Goal: Task Accomplishment & Management: Use online tool/utility

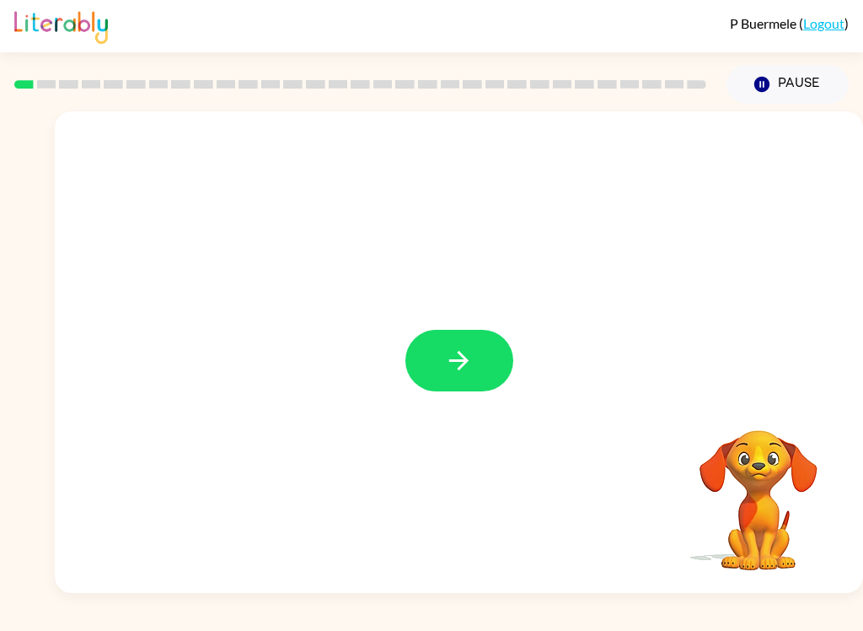
click at [456, 355] on icon "button" at bounding box center [459, 361] width 30 height 30
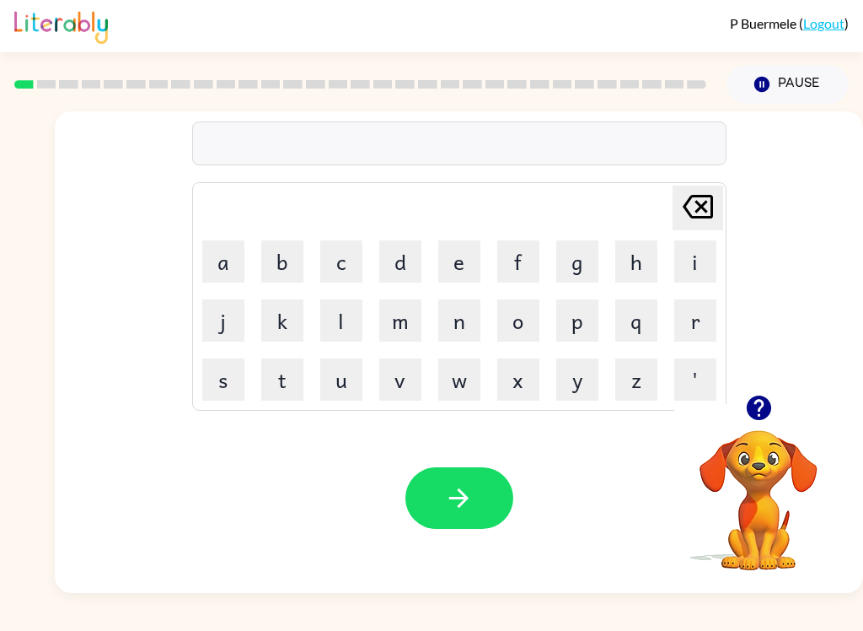
click at [277, 255] on button "b" at bounding box center [282, 261] width 42 height 42
click at [525, 324] on button "o" at bounding box center [518, 320] width 42 height 42
click at [705, 330] on button "r" at bounding box center [695, 320] width 42 height 42
click at [390, 271] on button "d" at bounding box center [400, 261] width 42 height 42
click at [454, 259] on button "e" at bounding box center [459, 261] width 42 height 42
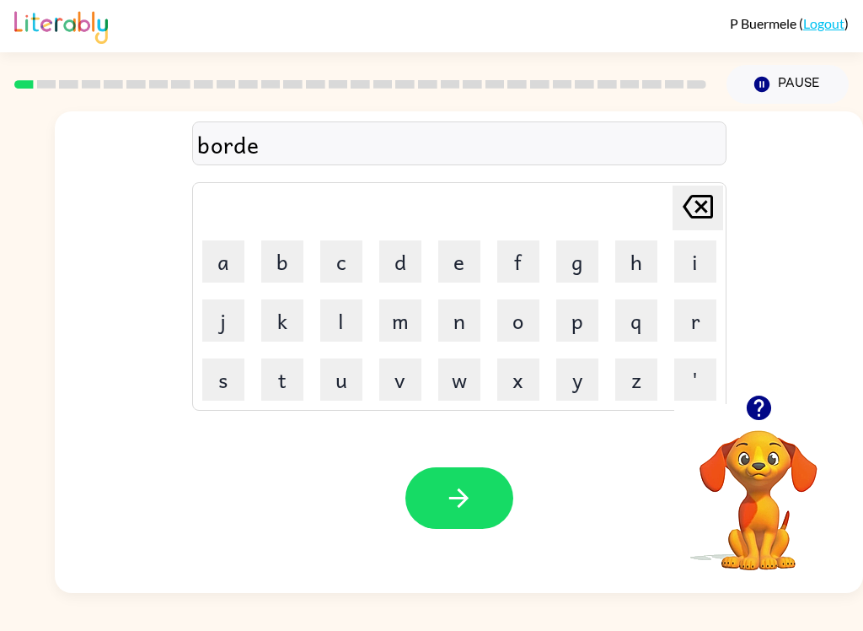
click at [689, 321] on button "r" at bounding box center [695, 320] width 42 height 42
click at [457, 504] on icon "button" at bounding box center [459, 498] width 30 height 30
click at [332, 256] on button "c" at bounding box center [341, 261] width 42 height 42
click at [511, 329] on button "o" at bounding box center [518, 320] width 42 height 42
click at [456, 375] on button "w" at bounding box center [459, 379] width 42 height 42
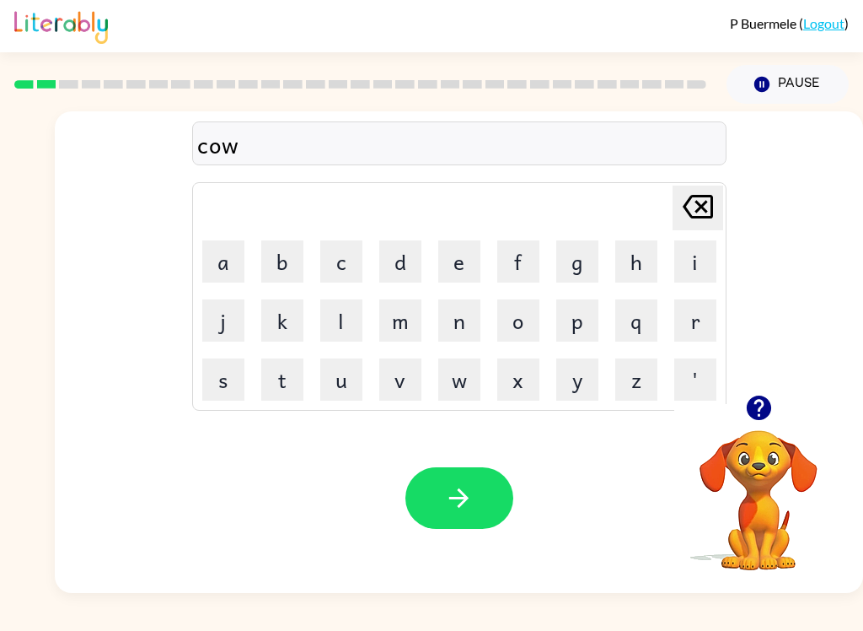
click at [459, 321] on button "n" at bounding box center [459, 320] width 42 height 42
click at [282, 379] on button "t" at bounding box center [282, 379] width 42 height 42
click at [463, 508] on icon "button" at bounding box center [459, 498] width 30 height 30
click at [340, 324] on button "l" at bounding box center [341, 320] width 42 height 42
click at [527, 329] on button "o" at bounding box center [518, 320] width 42 height 42
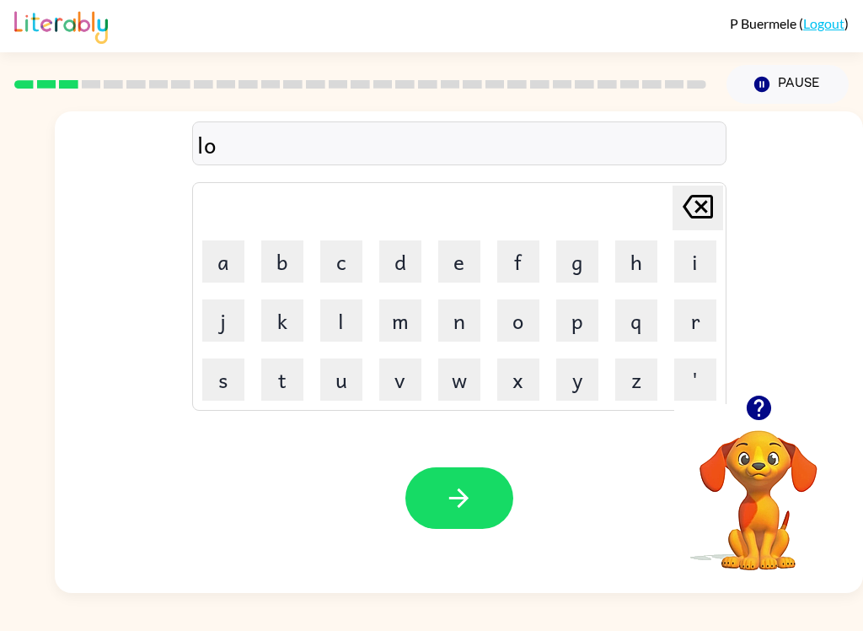
click at [461, 384] on button "w" at bounding box center [459, 379] width 42 height 42
click at [331, 256] on button "c" at bounding box center [341, 261] width 42 height 42
click at [229, 269] on button "a" at bounding box center [223, 261] width 42 height 42
click at [461, 268] on button "e" at bounding box center [459, 261] width 42 height 42
click at [274, 381] on button "t" at bounding box center [282, 379] width 42 height 42
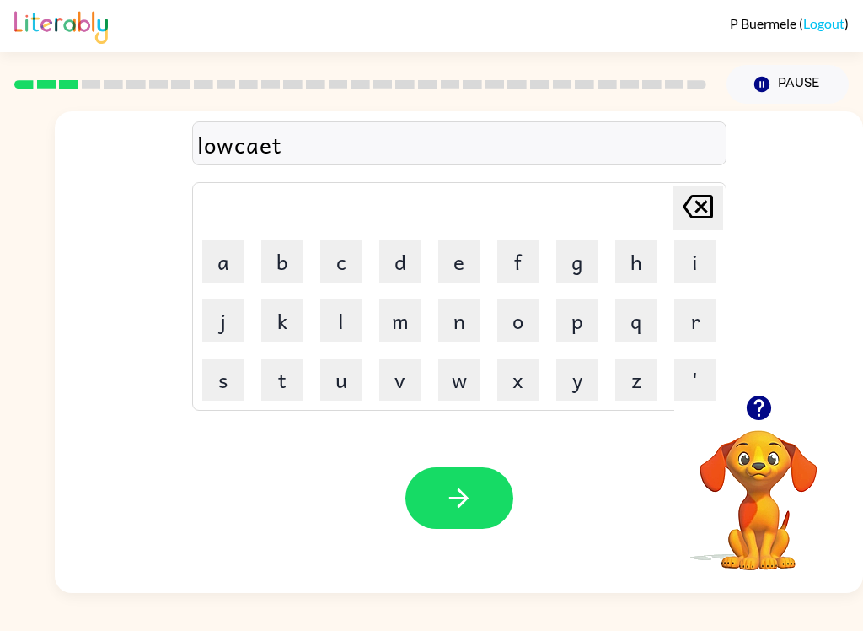
click at [684, 208] on icon "[PERSON_NAME] last character input" at bounding box center [698, 206] width 40 height 40
click at [701, 205] on icon at bounding box center [698, 207] width 30 height 24
click at [289, 379] on button "t" at bounding box center [282, 379] width 42 height 42
click at [454, 268] on button "e" at bounding box center [459, 261] width 42 height 42
click at [690, 217] on icon at bounding box center [698, 207] width 30 height 24
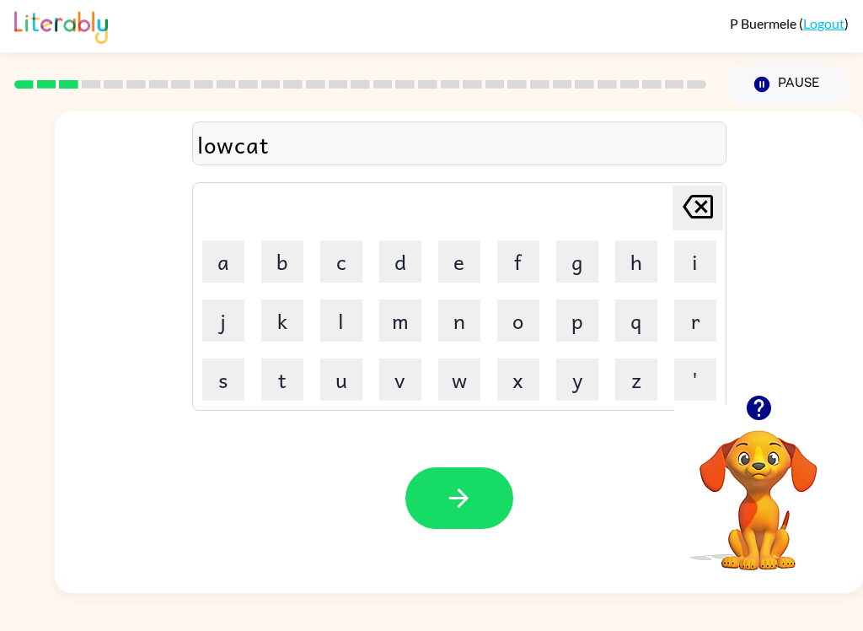
click at [443, 281] on button "e" at bounding box center [459, 261] width 42 height 42
click at [471, 508] on icon "button" at bounding box center [459, 498] width 30 height 30
click at [274, 379] on button "t" at bounding box center [282, 379] width 42 height 42
click at [459, 384] on button "w" at bounding box center [459, 379] width 42 height 42
click at [558, 340] on button "p" at bounding box center [577, 320] width 42 height 42
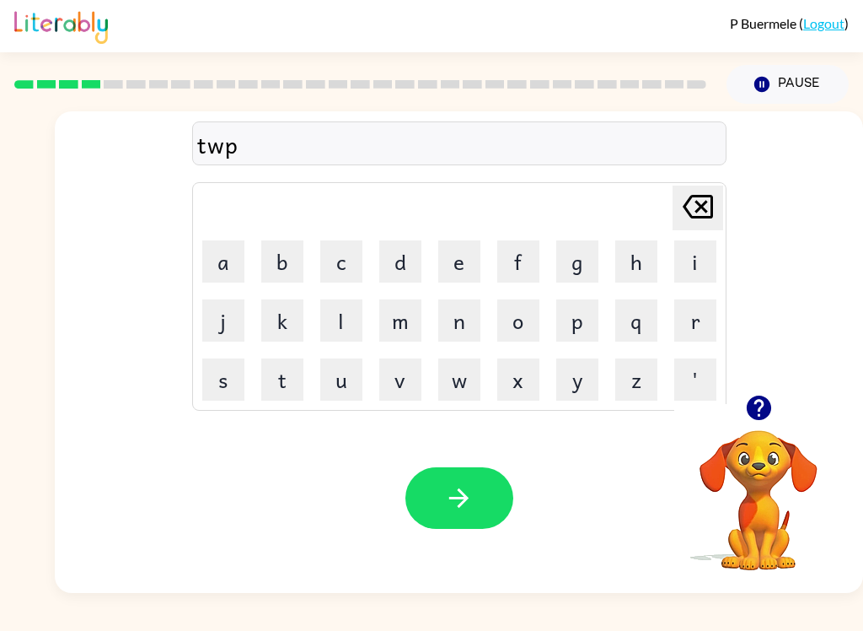
click at [704, 207] on icon "[PERSON_NAME] last character input" at bounding box center [698, 206] width 40 height 40
click at [697, 266] on button "i" at bounding box center [695, 261] width 42 height 42
click at [477, 330] on button "n" at bounding box center [459, 320] width 42 height 42
click at [470, 487] on icon "button" at bounding box center [459, 498] width 30 height 30
click at [456, 325] on button "n" at bounding box center [459, 320] width 42 height 42
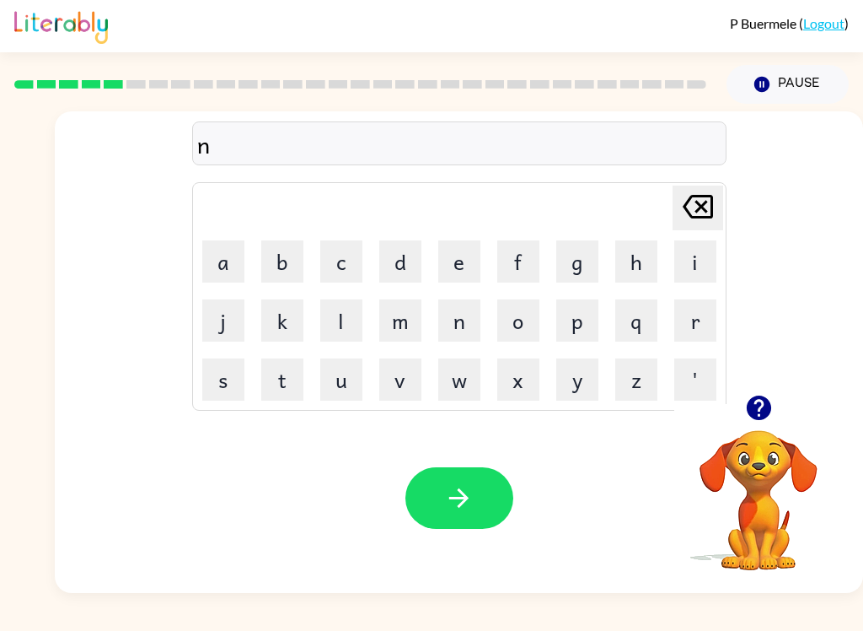
click at [232, 258] on button "a" at bounding box center [223, 261] width 42 height 42
click at [703, 255] on button "i" at bounding box center [695, 261] width 42 height 42
click at [701, 315] on button "r" at bounding box center [695, 320] width 42 height 42
click at [340, 381] on button "u" at bounding box center [341, 379] width 42 height 42
click at [343, 320] on button "l" at bounding box center [341, 320] width 42 height 42
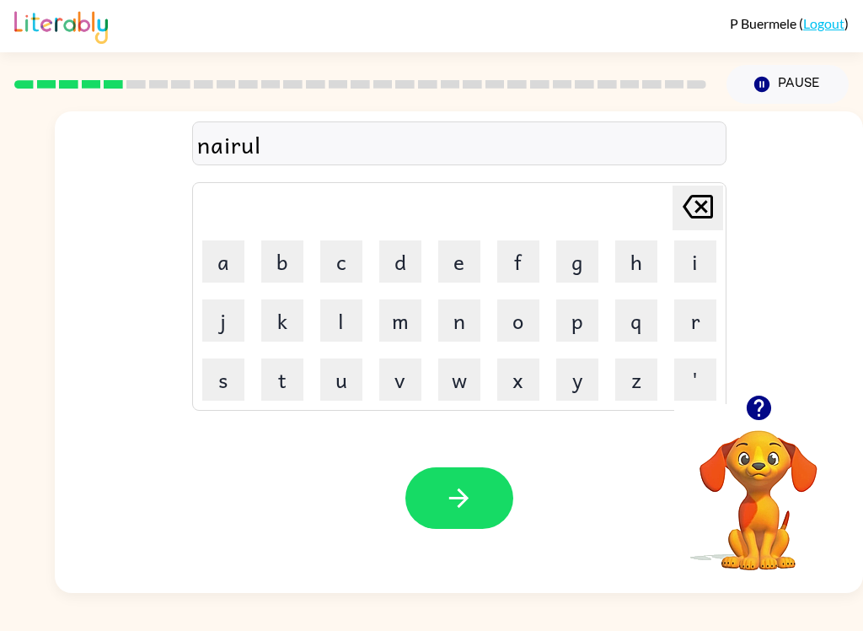
click at [576, 385] on button "y" at bounding box center [577, 379] width 42 height 42
click at [449, 508] on icon "button" at bounding box center [459, 498] width 30 height 30
click at [282, 264] on button "b" at bounding box center [282, 261] width 42 height 42
click at [638, 254] on button "h" at bounding box center [636, 261] width 42 height 42
click at [693, 268] on button "i" at bounding box center [695, 261] width 42 height 42
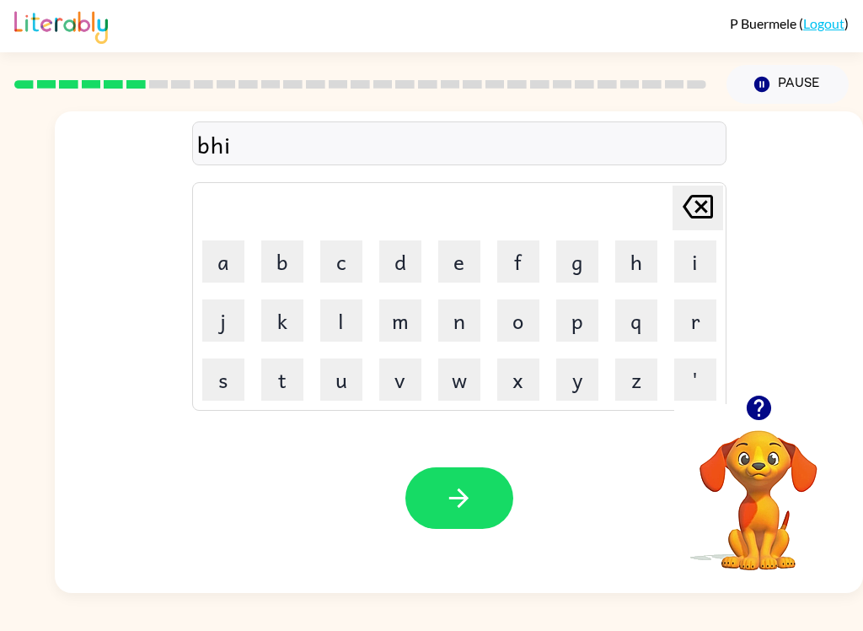
click at [479, 325] on button "n" at bounding box center [459, 320] width 42 height 42
click at [402, 272] on button "d" at bounding box center [400, 261] width 42 height 42
click at [439, 514] on button "button" at bounding box center [460, 498] width 108 height 62
click at [751, 411] on icon "button" at bounding box center [758, 407] width 24 height 24
click at [270, 370] on button "t" at bounding box center [282, 379] width 42 height 42
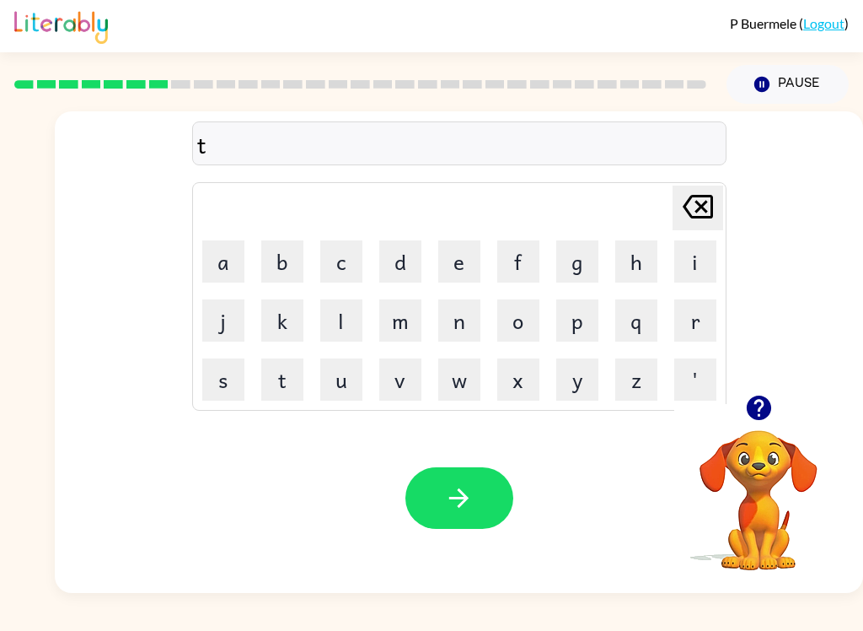
click at [690, 320] on button "r" at bounding box center [695, 320] width 42 height 42
click at [341, 267] on button "c" at bounding box center [341, 261] width 42 height 42
click at [349, 326] on button "l" at bounding box center [341, 320] width 42 height 42
click at [686, 210] on icon "[PERSON_NAME] last character input" at bounding box center [698, 206] width 40 height 40
click at [686, 209] on icon "[PERSON_NAME] last character input" at bounding box center [698, 206] width 40 height 40
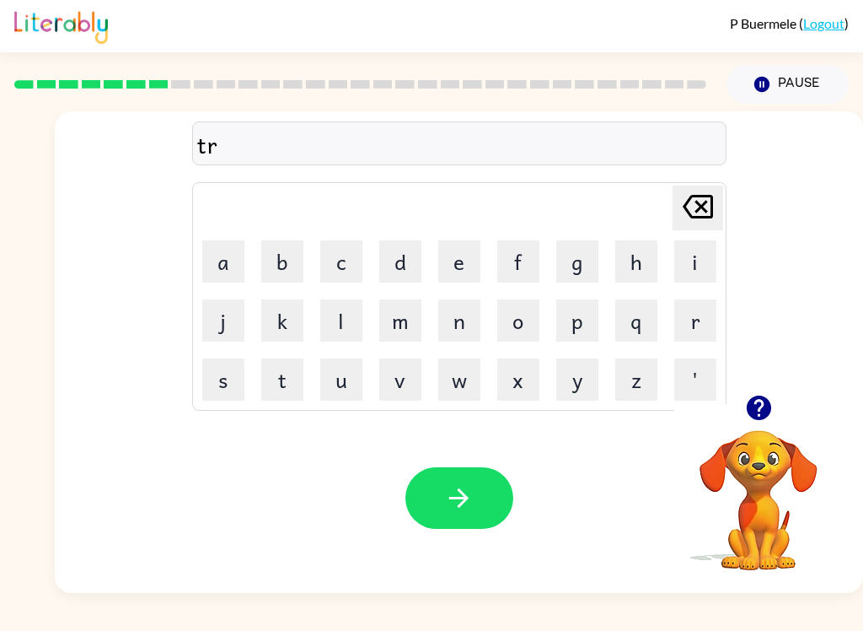
click at [701, 259] on button "i" at bounding box center [695, 261] width 42 height 42
click at [358, 259] on button "c" at bounding box center [341, 261] width 42 height 42
click at [336, 320] on button "l" at bounding box center [341, 320] width 42 height 42
click at [475, 282] on button "e" at bounding box center [459, 261] width 42 height 42
click at [449, 504] on icon "button" at bounding box center [459, 498] width 30 height 30
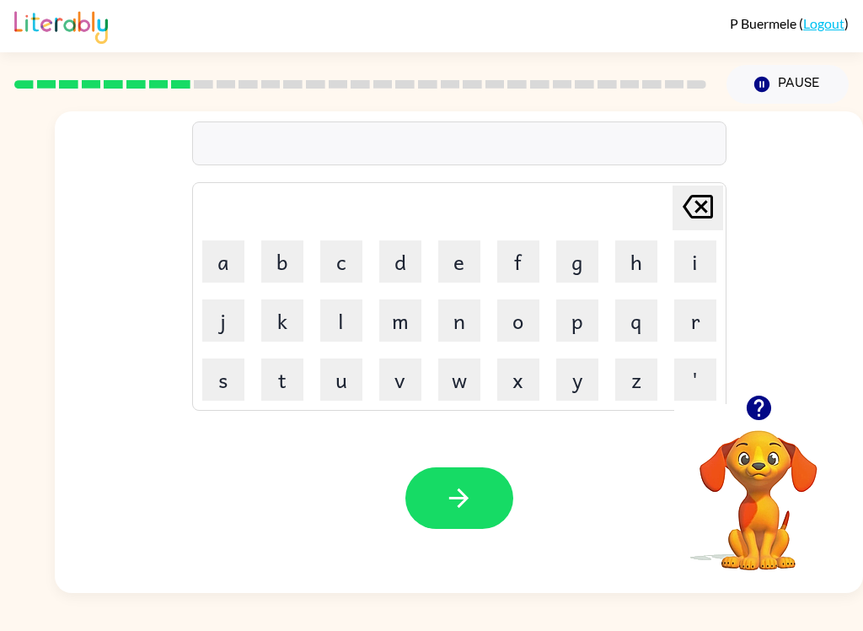
click at [447, 268] on button "e" at bounding box center [459, 261] width 42 height 42
click at [701, 211] on icon at bounding box center [698, 207] width 30 height 24
click at [404, 333] on button "m" at bounding box center [400, 320] width 42 height 42
click at [458, 265] on button "e" at bounding box center [459, 261] width 42 height 42
click at [701, 313] on button "r" at bounding box center [695, 320] width 42 height 42
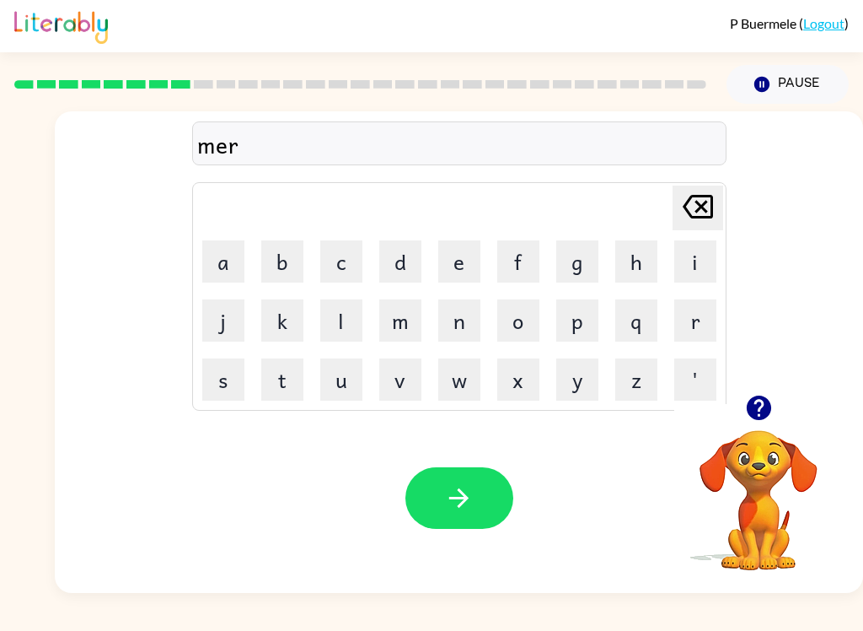
click at [690, 215] on icon "[PERSON_NAME] last character input" at bounding box center [698, 206] width 40 height 40
click at [701, 217] on icon at bounding box center [698, 207] width 30 height 24
click at [460, 264] on button "e" at bounding box center [459, 261] width 42 height 42
click at [470, 270] on button "e" at bounding box center [459, 261] width 42 height 42
click at [704, 315] on button "r" at bounding box center [695, 320] width 42 height 42
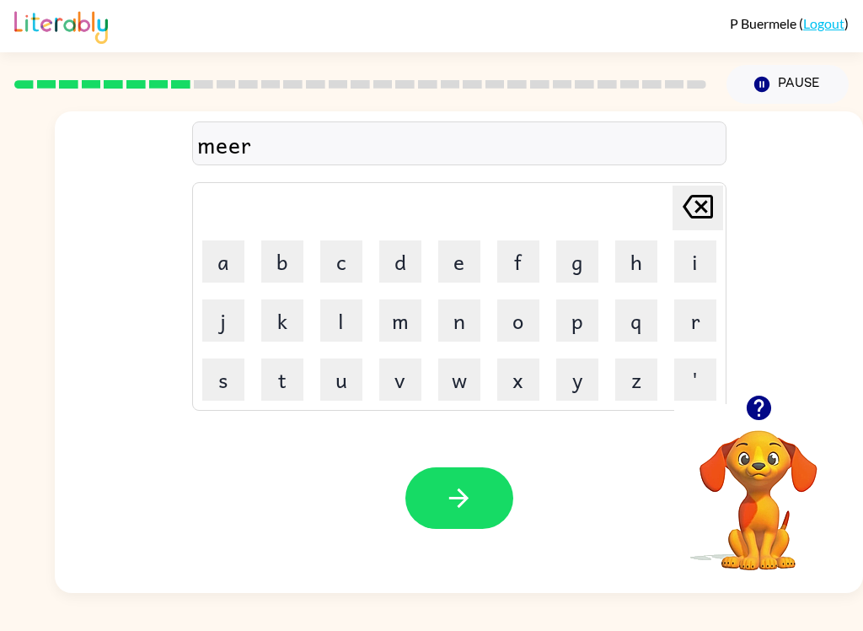
click at [348, 261] on button "c" at bounding box center [341, 261] width 42 height 42
click at [343, 333] on button "l" at bounding box center [341, 320] width 42 height 42
click at [459, 258] on button "e" at bounding box center [459, 261] width 42 height 42
click at [463, 508] on icon "button" at bounding box center [459, 498] width 30 height 30
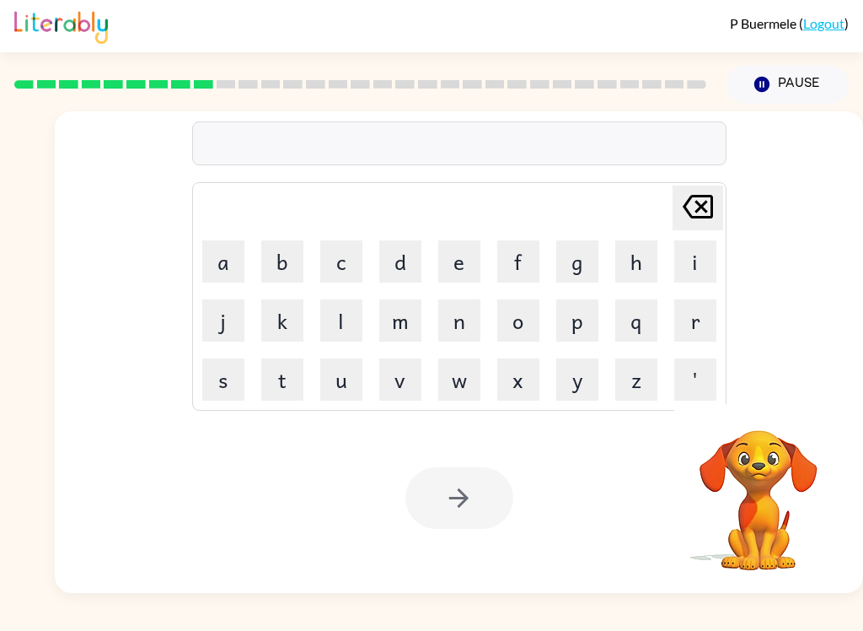
click at [457, 317] on button "n" at bounding box center [459, 320] width 42 height 42
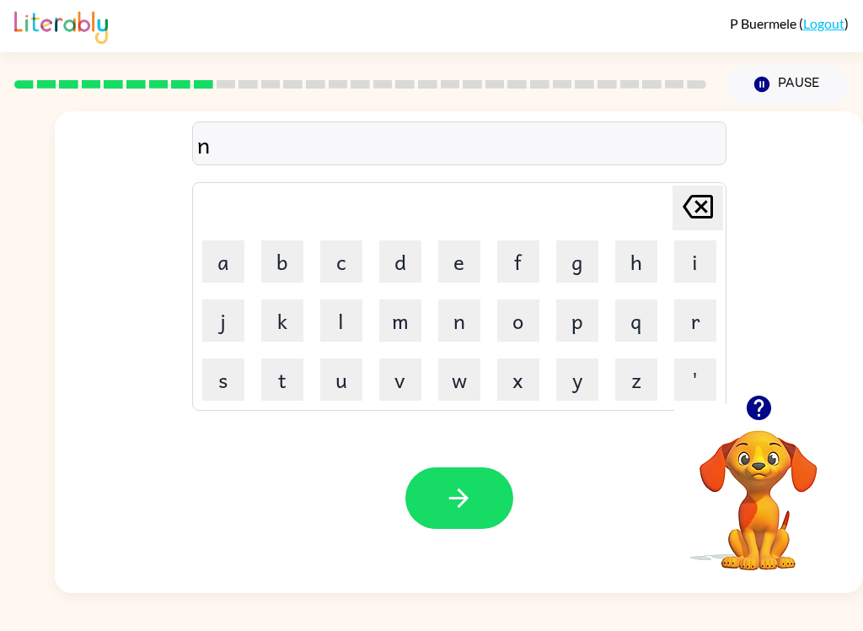
click at [680, 266] on button "i" at bounding box center [695, 261] width 42 height 42
click at [395, 325] on button "m" at bounding box center [400, 320] width 42 height 42
click at [277, 260] on button "b" at bounding box center [282, 261] width 42 height 42
click at [345, 325] on button "l" at bounding box center [341, 320] width 42 height 42
click at [473, 263] on button "e" at bounding box center [459, 261] width 42 height 42
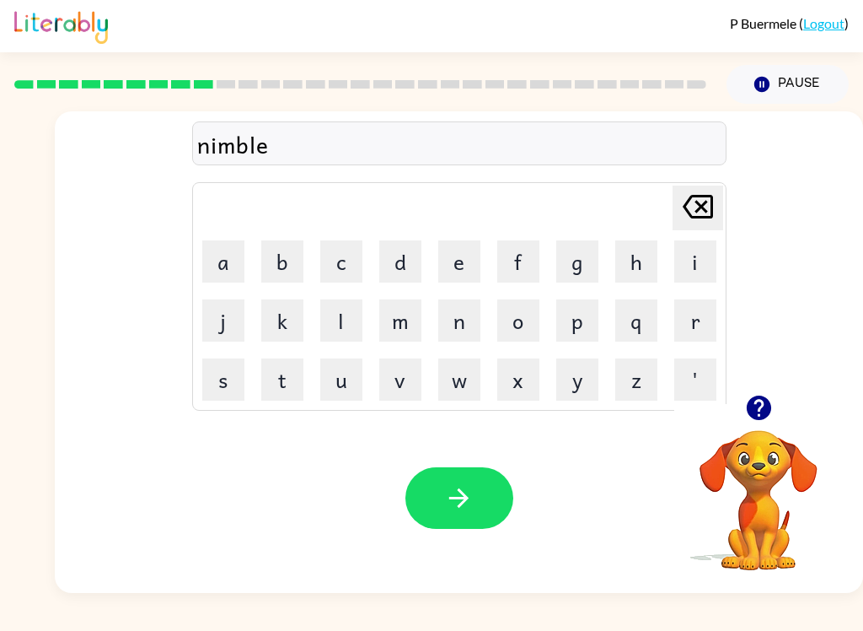
click at [469, 513] on button "button" at bounding box center [460, 498] width 108 height 62
click at [749, 395] on icon "button" at bounding box center [759, 408] width 30 height 30
click at [340, 384] on button "u" at bounding box center [341, 379] width 42 height 42
click at [440, 338] on button "n" at bounding box center [459, 320] width 42 height 42
click at [518, 254] on button "f" at bounding box center [518, 261] width 42 height 42
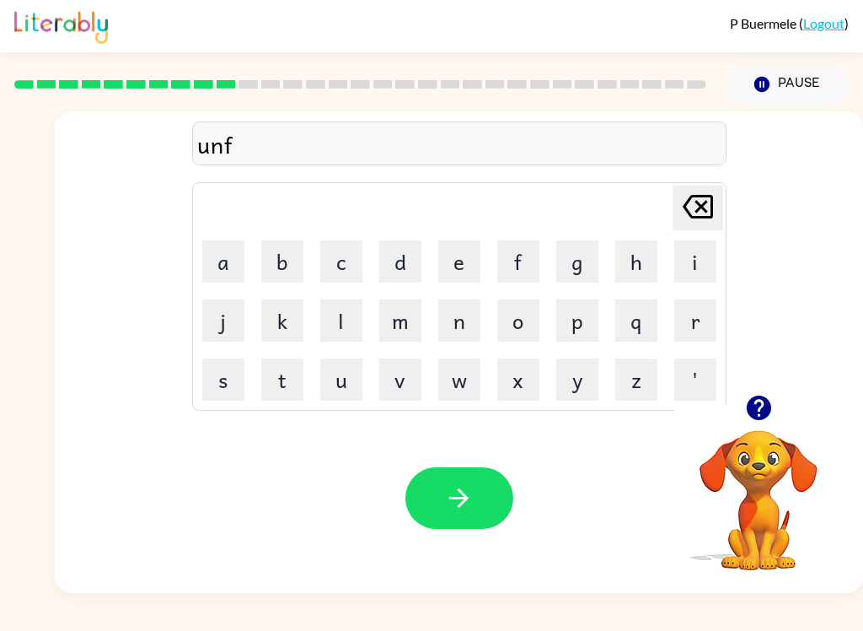
click at [512, 328] on button "o" at bounding box center [518, 320] width 42 height 42
click at [349, 332] on button "l" at bounding box center [341, 320] width 42 height 42
click at [403, 266] on button "d" at bounding box center [400, 261] width 42 height 42
click at [481, 494] on button "button" at bounding box center [460, 498] width 108 height 62
click at [392, 379] on button "v" at bounding box center [400, 379] width 42 height 42
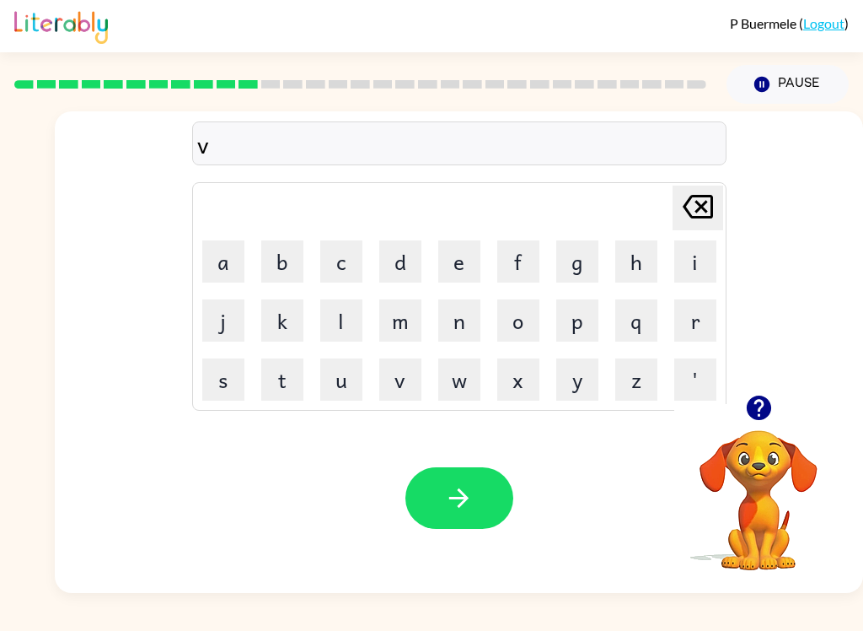
click at [526, 318] on button "o" at bounding box center [518, 320] width 42 height 42
click at [526, 317] on button "o" at bounding box center [518, 320] width 42 height 42
click at [701, 213] on icon "[PERSON_NAME] last character input" at bounding box center [698, 206] width 40 height 40
click at [766, 411] on icon "button" at bounding box center [758, 407] width 24 height 24
click at [266, 389] on button "t" at bounding box center [282, 379] width 42 height 42
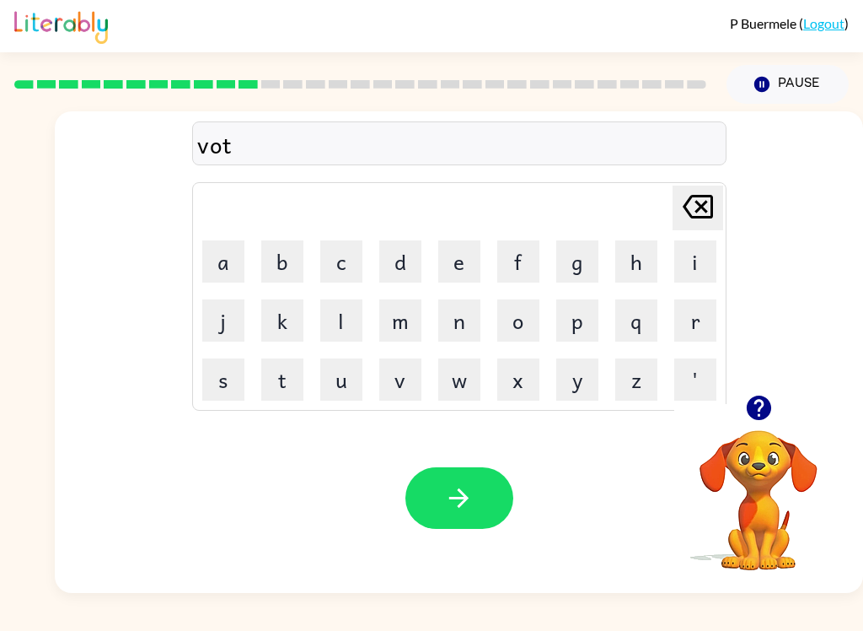
click at [453, 269] on button "e" at bounding box center [459, 261] width 42 height 42
click at [440, 497] on button "button" at bounding box center [460, 498] width 108 height 62
click at [293, 260] on button "b" at bounding box center [282, 261] width 42 height 42
click at [476, 267] on button "e" at bounding box center [459, 261] width 42 height 42
click at [404, 259] on button "d" at bounding box center [400, 261] width 42 height 42
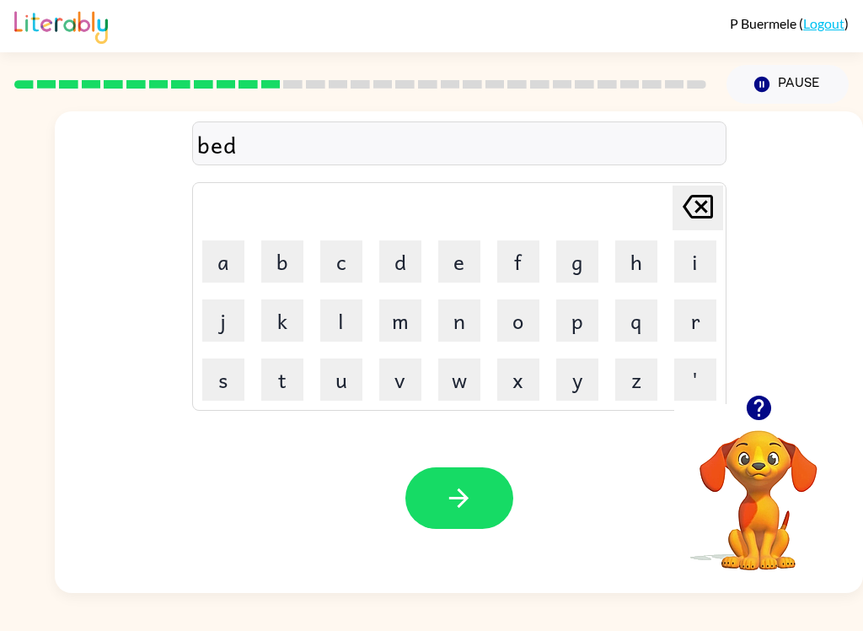
click at [277, 384] on button "t" at bounding box center [282, 379] width 42 height 42
click at [703, 263] on button "i" at bounding box center [695, 261] width 42 height 42
click at [393, 324] on button "m" at bounding box center [400, 320] width 42 height 42
click at [454, 268] on button "e" at bounding box center [459, 261] width 42 height 42
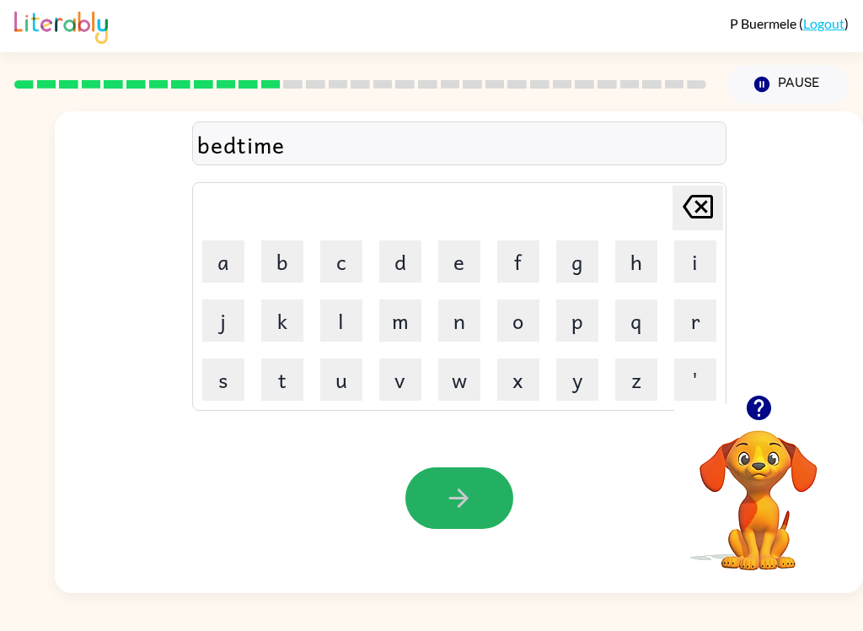
click at [452, 513] on button "button" at bounding box center [460, 498] width 108 height 62
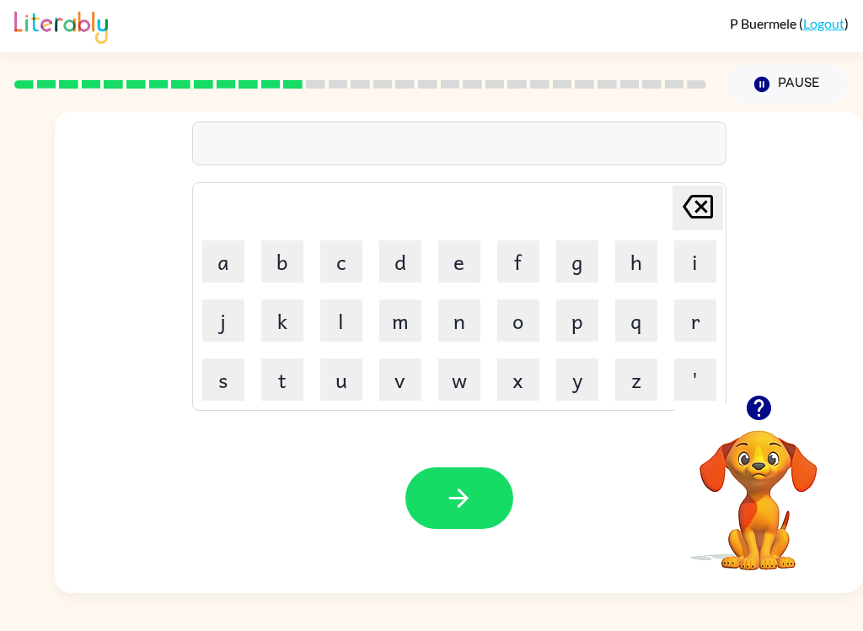
click at [513, 271] on button "f" at bounding box center [518, 261] width 42 height 42
click at [692, 270] on button "i" at bounding box center [695, 261] width 42 height 42
click at [287, 376] on button "t" at bounding box center [282, 379] width 42 height 42
click at [463, 313] on button "n" at bounding box center [459, 320] width 42 height 42
click at [457, 277] on button "e" at bounding box center [459, 261] width 42 height 42
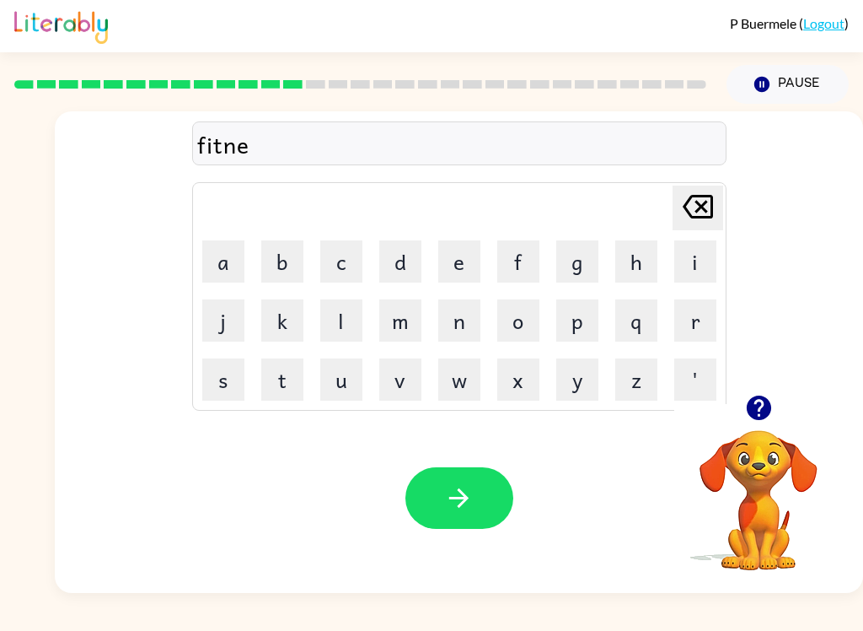
click at [226, 379] on button "s" at bounding box center [223, 379] width 42 height 42
click at [455, 512] on icon "button" at bounding box center [459, 498] width 30 height 30
click at [403, 255] on button "d" at bounding box center [400, 261] width 42 height 42
click at [341, 400] on button "u" at bounding box center [341, 379] width 42 height 42
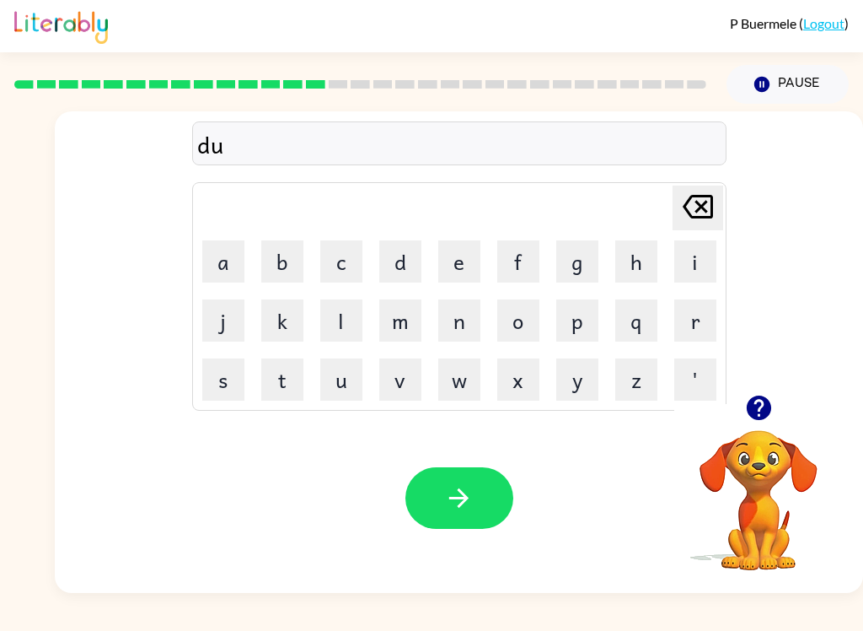
click at [353, 322] on button "l" at bounding box center [341, 320] width 42 height 42
click at [226, 262] on button "a" at bounding box center [223, 261] width 42 height 42
click at [475, 243] on button "e" at bounding box center [459, 261] width 42 height 42
click at [451, 516] on button "button" at bounding box center [460, 498] width 108 height 62
click at [283, 389] on button "t" at bounding box center [282, 379] width 42 height 42
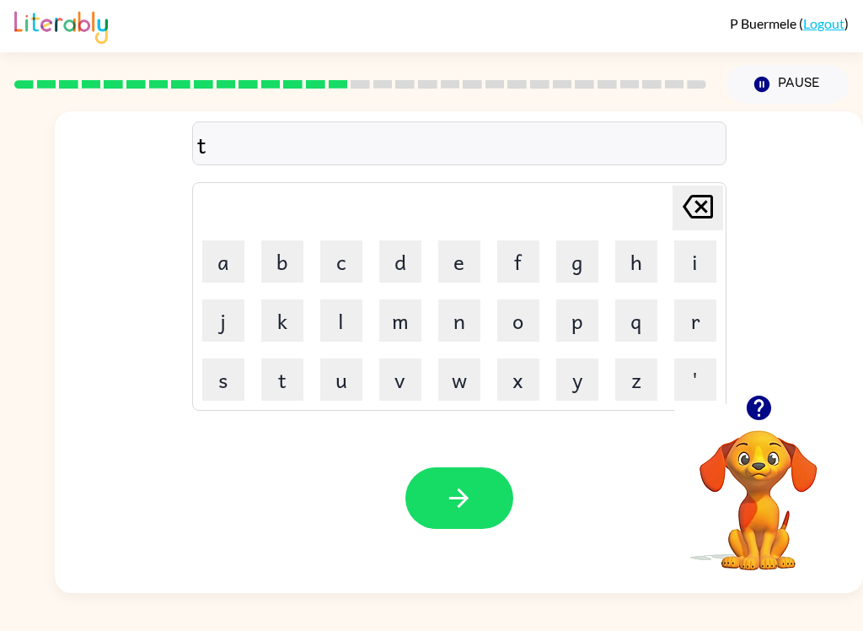
click at [462, 250] on button "e" at bounding box center [459, 261] width 42 height 42
click at [699, 319] on button "r" at bounding box center [695, 320] width 42 height 42
click at [407, 338] on button "m" at bounding box center [400, 320] width 42 height 42
click at [472, 510] on icon "button" at bounding box center [459, 498] width 30 height 30
click at [203, 395] on button "s" at bounding box center [223, 379] width 42 height 42
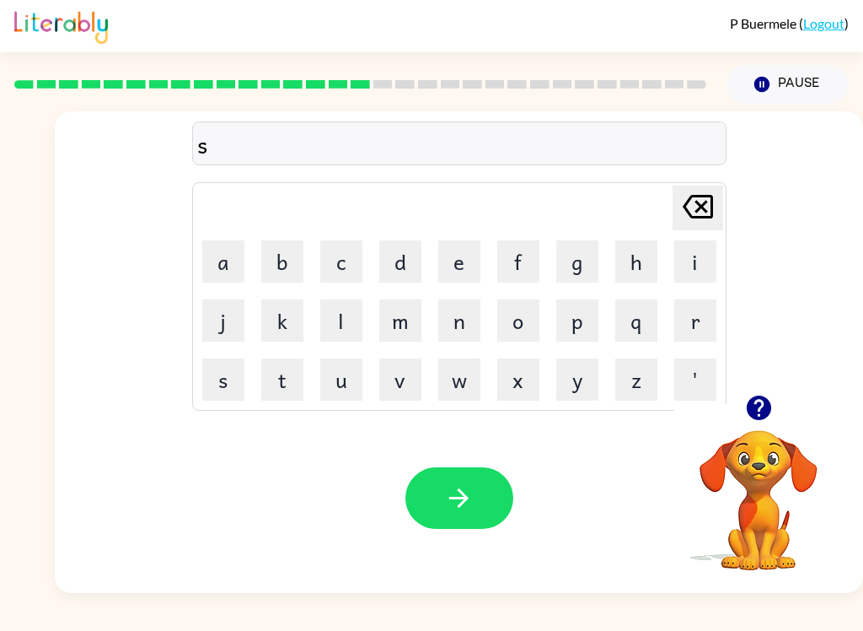
click at [465, 251] on button "e" at bounding box center [459, 261] width 42 height 42
click at [282, 397] on button "t" at bounding box center [282, 379] width 42 height 42
click at [438, 524] on button "button" at bounding box center [460, 498] width 108 height 62
click at [277, 266] on button "b" at bounding box center [282, 261] width 42 height 42
click at [685, 319] on button "r" at bounding box center [695, 320] width 42 height 42
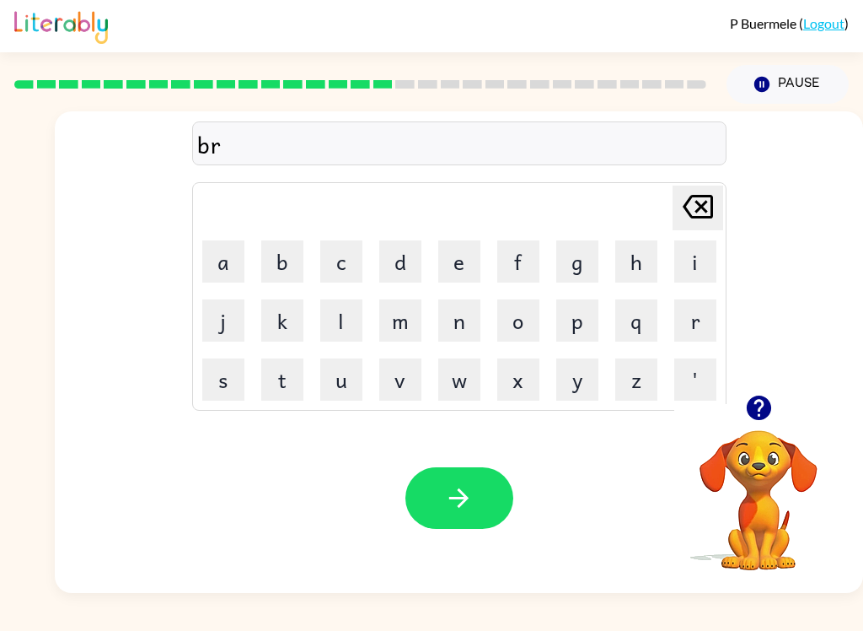
click at [696, 250] on button "i" at bounding box center [695, 261] width 42 height 42
click at [411, 322] on button "m" at bounding box center [400, 320] width 42 height 42
click at [699, 267] on button "i" at bounding box center [695, 261] width 42 height 42
click at [459, 326] on button "n" at bounding box center [459, 320] width 42 height 42
click at [574, 264] on button "g" at bounding box center [577, 261] width 42 height 42
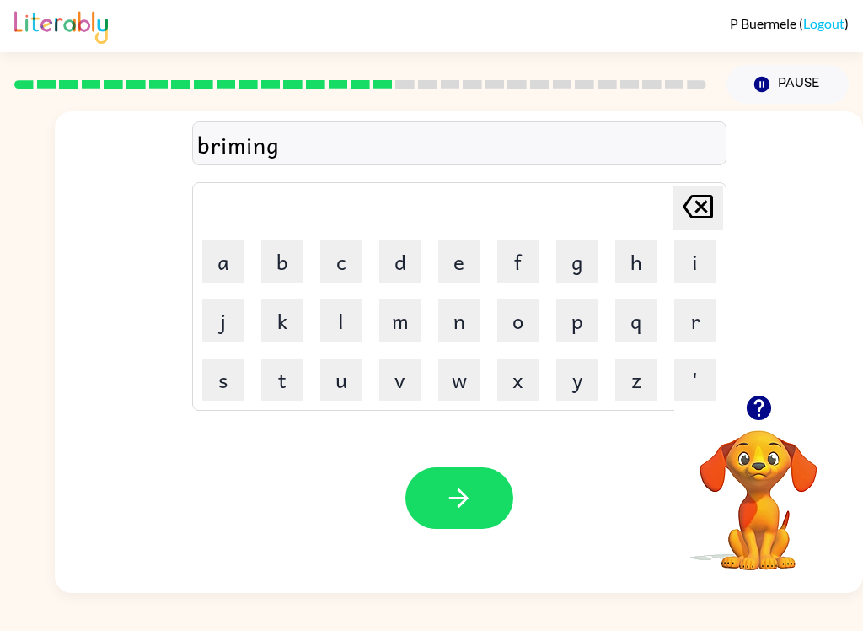
click at [578, 555] on div "Your browser must support playing .mp4 files to use Literably. Please try using…" at bounding box center [459, 498] width 808 height 190
click at [479, 499] on button "button" at bounding box center [460, 498] width 108 height 62
click at [583, 313] on button "p" at bounding box center [577, 320] width 42 height 42
click at [336, 333] on button "l" at bounding box center [341, 320] width 42 height 42
click at [219, 261] on button "a" at bounding box center [223, 261] width 42 height 42
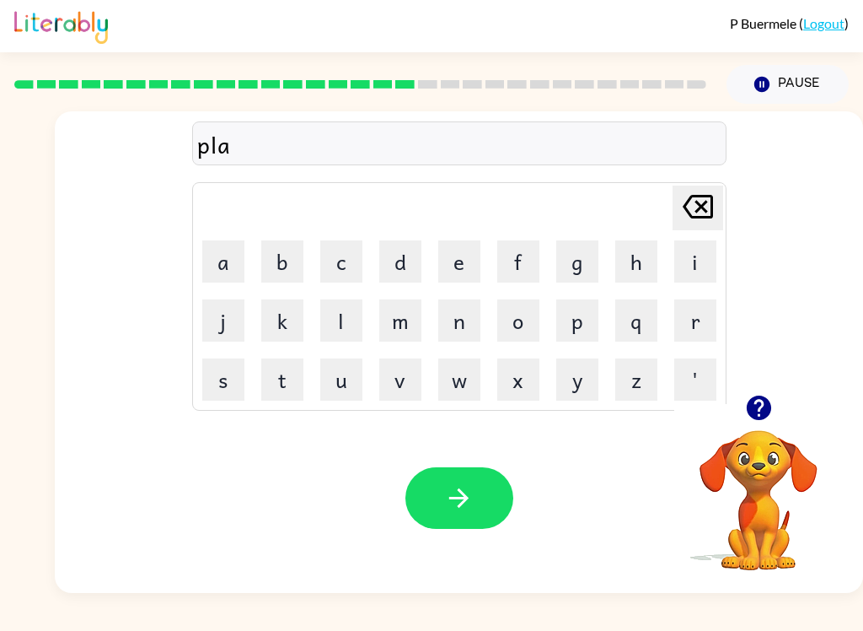
click at [232, 362] on button "s" at bounding box center [223, 379] width 42 height 42
click at [271, 378] on button "t" at bounding box center [282, 379] width 42 height 42
click at [342, 255] on button "c" at bounding box center [341, 261] width 42 height 42
click at [379, 375] on button "v" at bounding box center [400, 379] width 42 height 42
click at [673, 224] on button "[PERSON_NAME] last character input" at bounding box center [698, 207] width 51 height 45
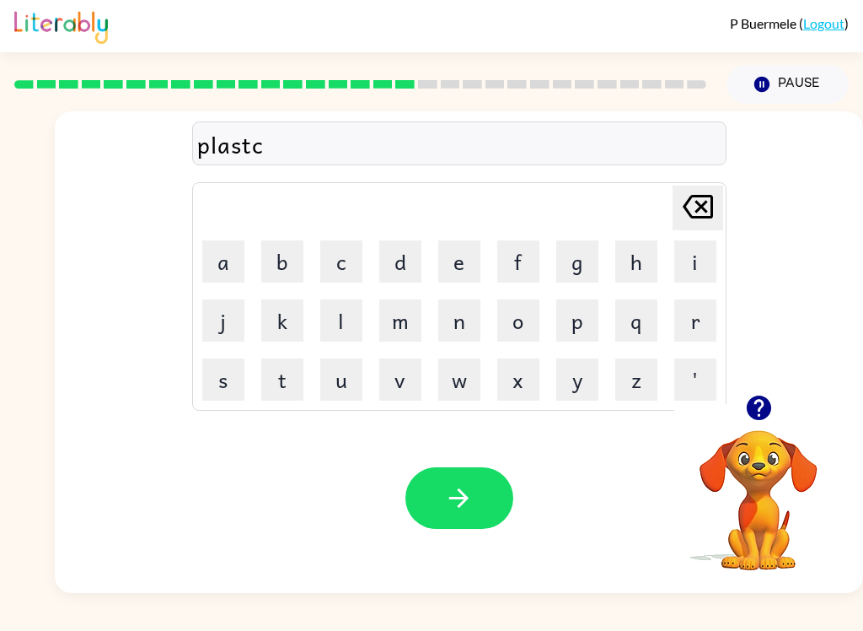
click at [680, 264] on button "i" at bounding box center [695, 261] width 42 height 42
click at [283, 379] on button "t" at bounding box center [282, 379] width 42 height 42
click at [467, 498] on icon "button" at bounding box center [458, 497] width 19 height 19
click at [407, 249] on button "d" at bounding box center [400, 261] width 42 height 42
click at [234, 374] on button "s" at bounding box center [223, 379] width 42 height 42
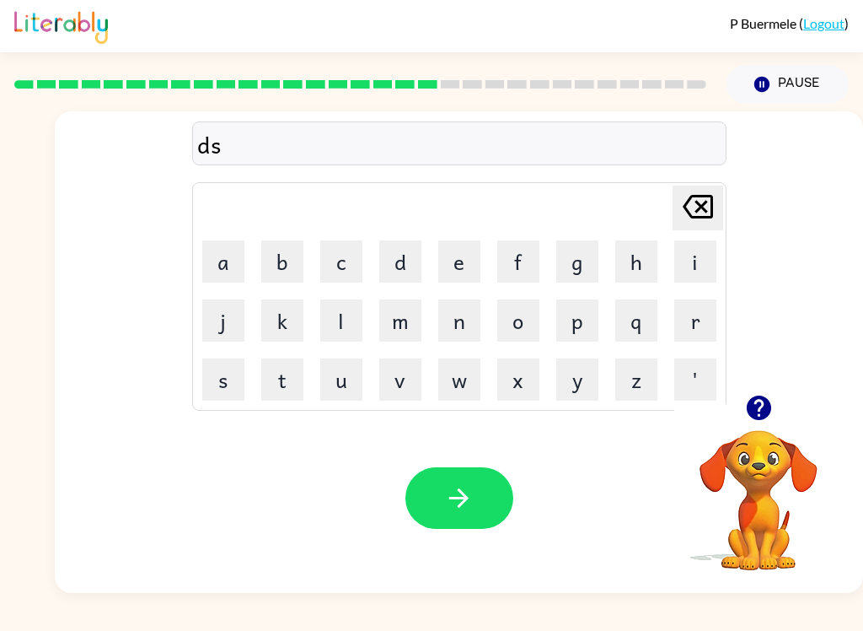
click at [586, 334] on button "p" at bounding box center [577, 320] width 42 height 42
click at [341, 325] on button "l" at bounding box center [341, 320] width 42 height 42
click at [239, 261] on button "a" at bounding box center [223, 261] width 42 height 42
click at [470, 271] on button "e" at bounding box center [459, 261] width 42 height 42
click at [434, 522] on button "button" at bounding box center [460, 498] width 108 height 62
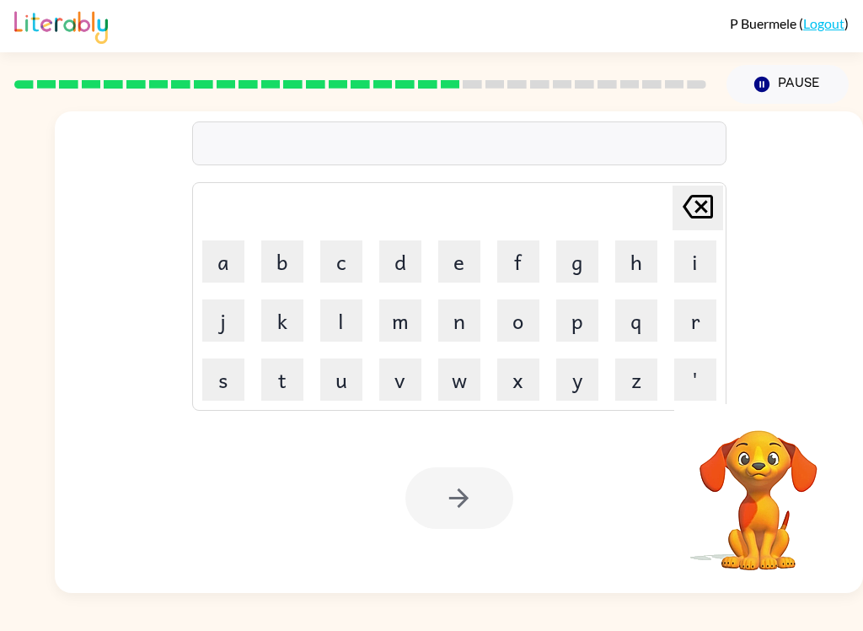
click at [400, 271] on button "d" at bounding box center [400, 261] width 42 height 42
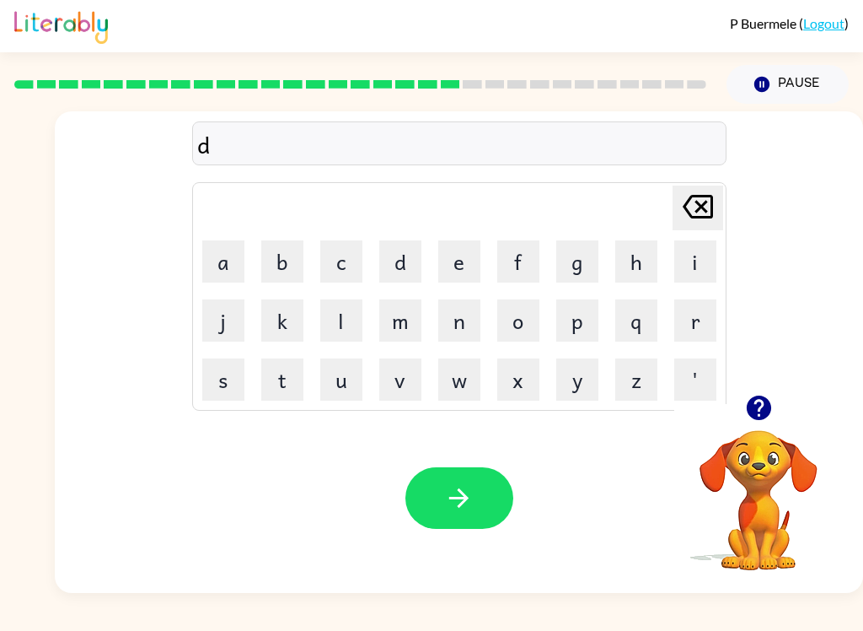
click at [345, 378] on button "u" at bounding box center [341, 379] width 42 height 42
click at [211, 390] on button "s" at bounding box center [223, 379] width 42 height 42
click at [289, 384] on button "t" at bounding box center [282, 379] width 42 height 42
click at [468, 266] on button "e" at bounding box center [459, 261] width 42 height 42
click at [402, 262] on button "d" at bounding box center [400, 261] width 42 height 42
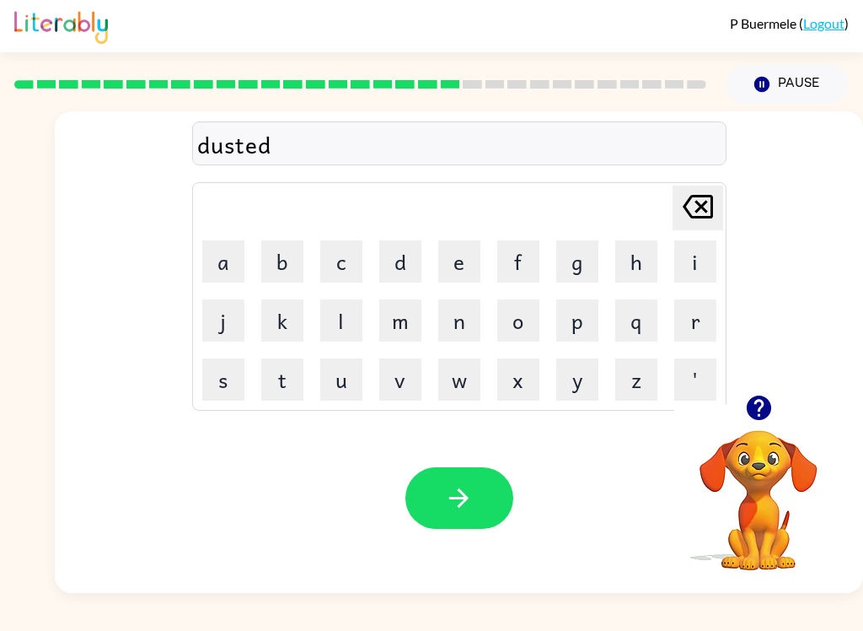
click at [693, 205] on icon at bounding box center [698, 207] width 30 height 24
click at [693, 204] on icon at bounding box center [698, 207] width 30 height 24
click at [686, 264] on button "i" at bounding box center [695, 261] width 42 height 42
click at [393, 266] on button "d" at bounding box center [400, 261] width 42 height 42
click at [461, 505] on icon "button" at bounding box center [458, 497] width 19 height 19
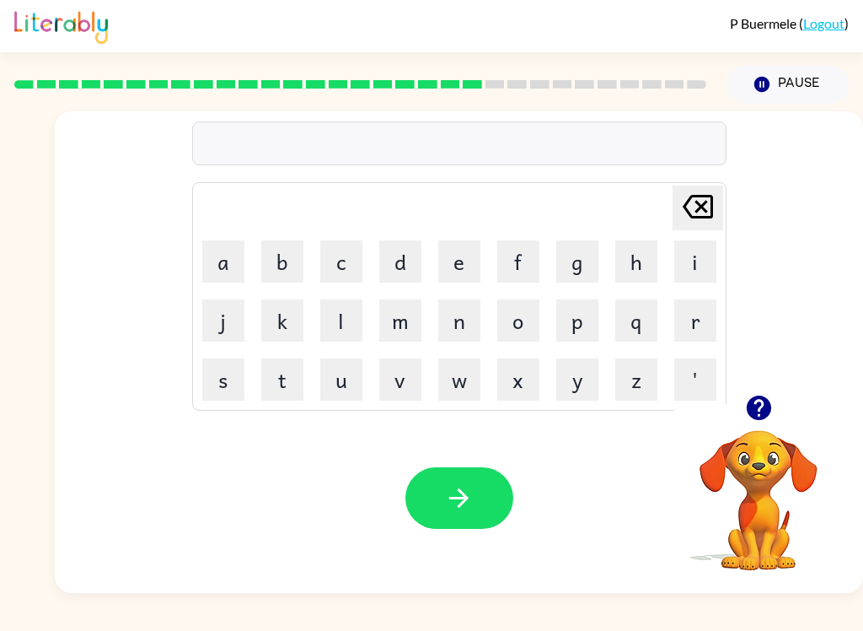
click at [191, 374] on div "[PERSON_NAME] last character input a b c d e f g h i j k l m n o p q r s t u v …" at bounding box center [459, 252] width 808 height 283
click at [235, 372] on button "s" at bounding box center [223, 379] width 42 height 42
click at [459, 274] on button "e" at bounding box center [459, 261] width 42 height 42
click at [466, 325] on button "n" at bounding box center [459, 320] width 42 height 42
click at [278, 367] on button "t" at bounding box center [282, 379] width 42 height 42
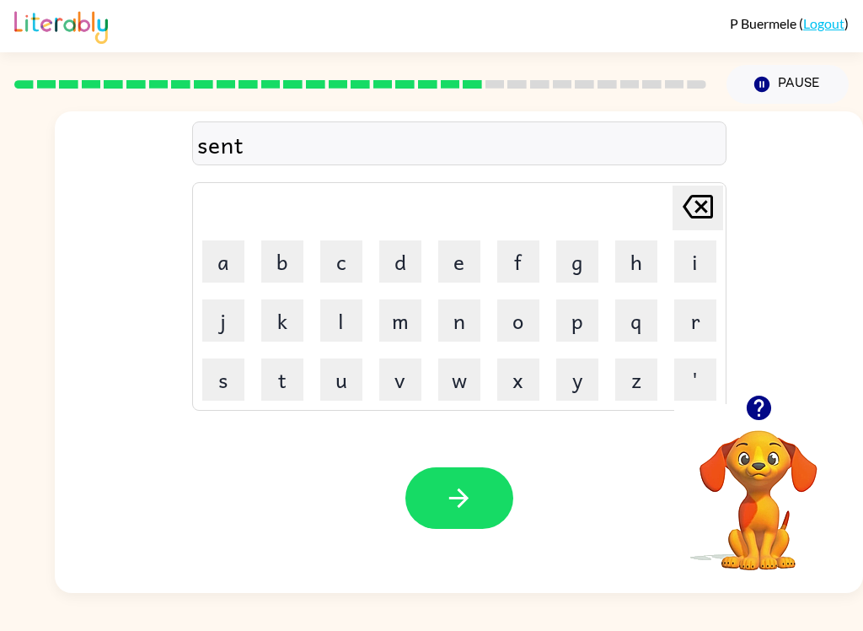
click at [577, 330] on button "p" at bounding box center [577, 320] width 42 height 42
click at [449, 275] on button "e" at bounding box center [459, 261] width 42 height 42
click at [449, 274] on button "e" at bounding box center [459, 261] width 42 height 42
click at [402, 275] on button "d" at bounding box center [400, 261] width 42 height 42
click at [467, 512] on icon "button" at bounding box center [459, 498] width 30 height 30
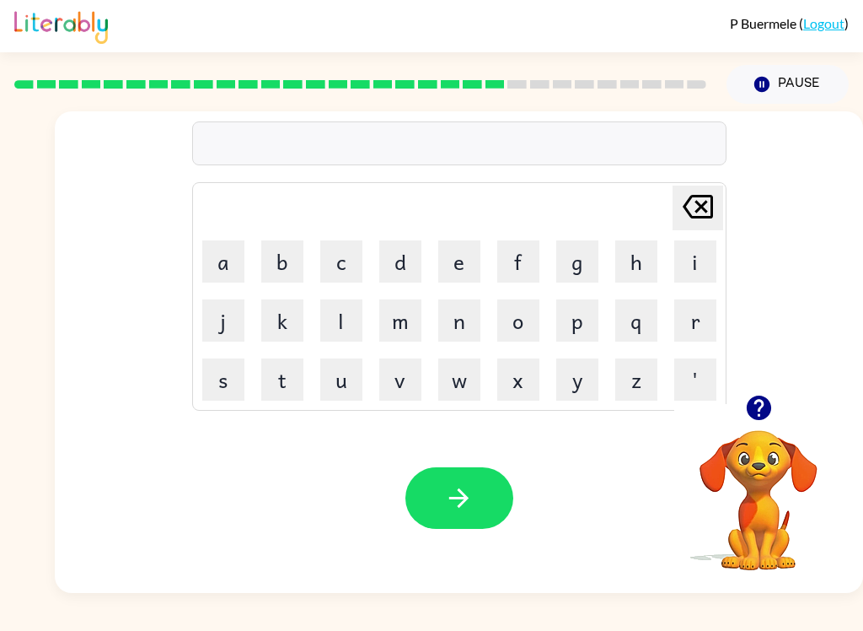
click at [213, 282] on button "a" at bounding box center [223, 261] width 42 height 42
click at [685, 217] on icon "[PERSON_NAME] last character input" at bounding box center [698, 206] width 40 height 40
click at [694, 325] on button "r" at bounding box center [695, 320] width 42 height 42
click at [220, 258] on button "a" at bounding box center [223, 261] width 42 height 42
click at [457, 331] on button "n" at bounding box center [459, 320] width 42 height 42
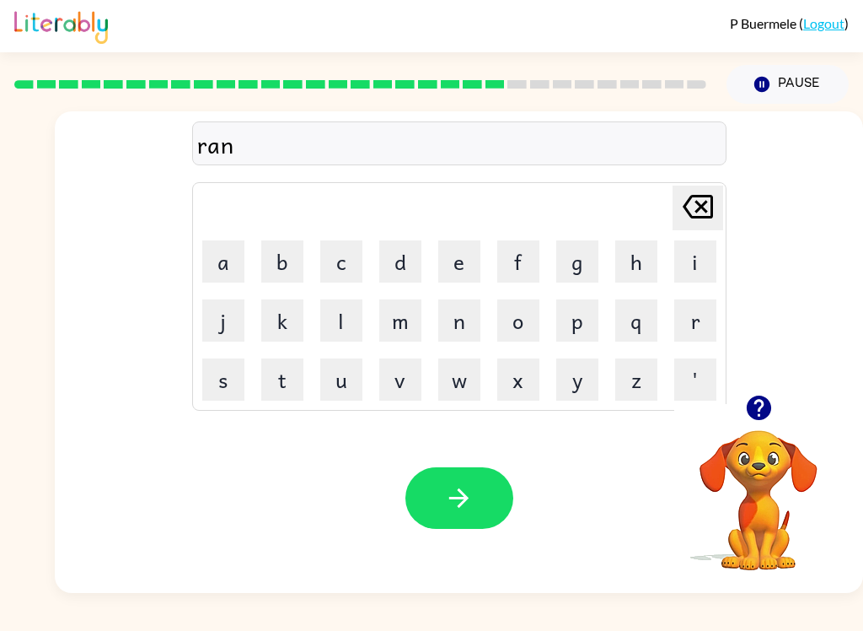
click at [347, 261] on button "c" at bounding box center [341, 261] width 42 height 42
click at [526, 330] on button "o" at bounding box center [518, 320] width 42 height 42
click at [278, 379] on button "t" at bounding box center [282, 379] width 42 height 42
click at [457, 269] on button "e" at bounding box center [459, 261] width 42 height 42
click at [703, 207] on icon "[PERSON_NAME] last character input" at bounding box center [698, 206] width 40 height 40
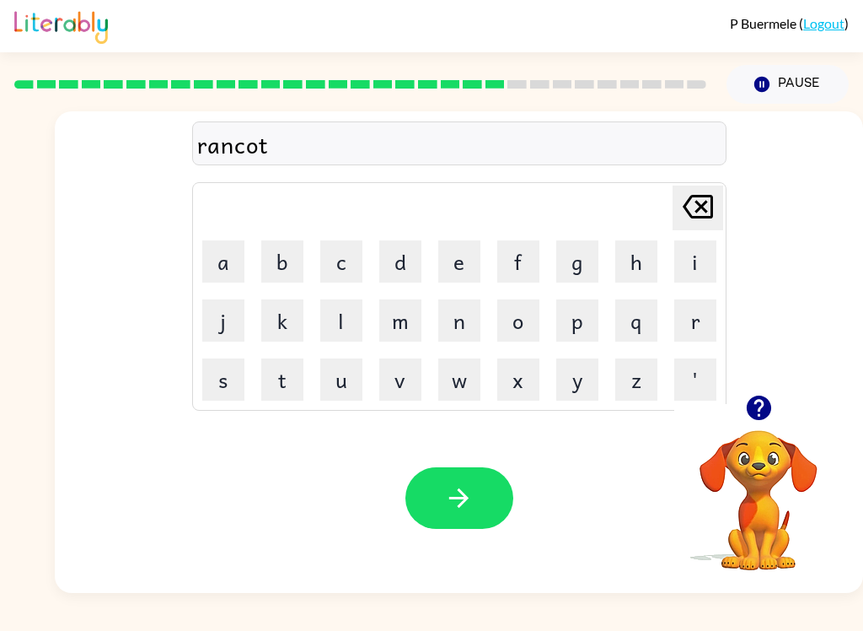
click at [690, 225] on icon "[PERSON_NAME] last character input" at bounding box center [698, 206] width 40 height 40
click at [220, 264] on button "a" at bounding box center [223, 261] width 42 height 42
click at [288, 393] on button "t" at bounding box center [282, 379] width 42 height 42
click at [458, 510] on icon "button" at bounding box center [459, 498] width 30 height 30
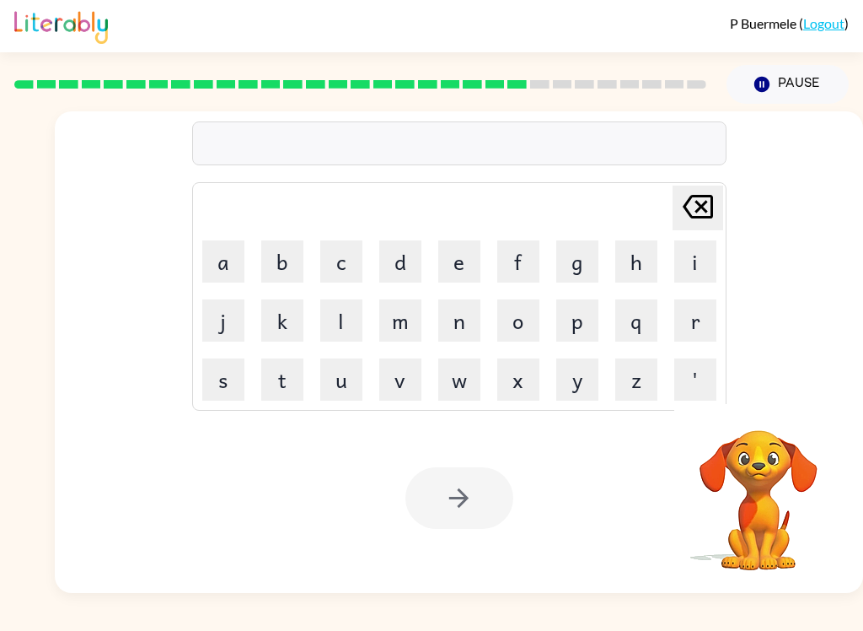
click at [408, 325] on button "m" at bounding box center [400, 320] width 42 height 42
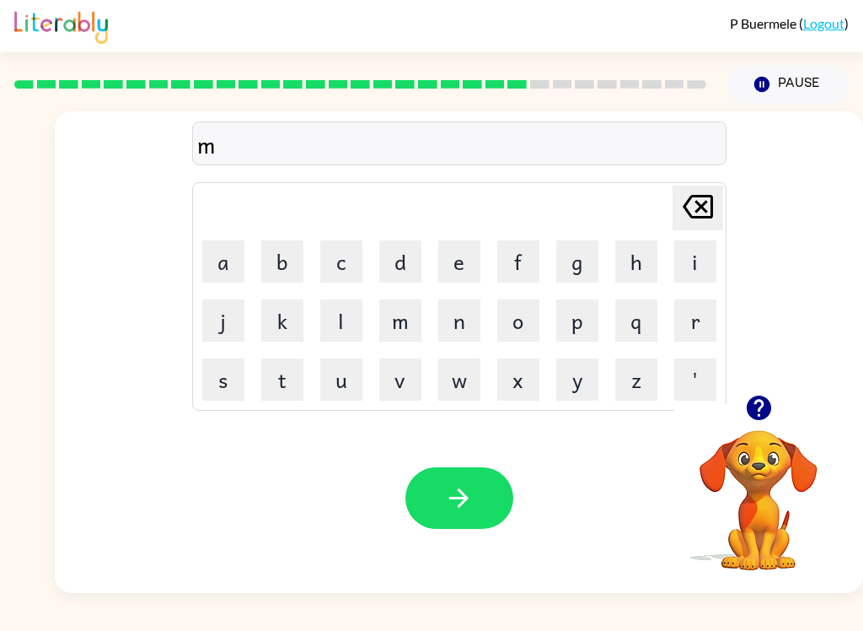
click at [231, 253] on button "a" at bounding box center [223, 261] width 42 height 42
click at [695, 322] on button "r" at bounding box center [695, 320] width 42 height 42
click at [323, 277] on button "c" at bounding box center [341, 261] width 42 height 42
click at [450, 241] on button "e" at bounding box center [459, 261] width 42 height 42
click at [701, 331] on button "r" at bounding box center [695, 320] width 42 height 42
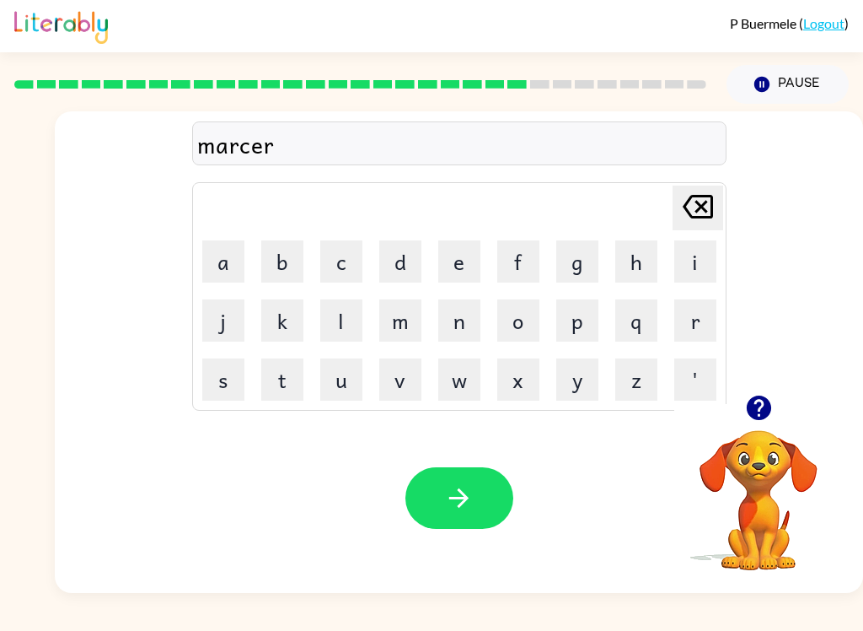
click at [454, 485] on icon "button" at bounding box center [459, 498] width 30 height 30
click at [333, 383] on button "u" at bounding box center [341, 379] width 42 height 42
click at [411, 372] on button "v" at bounding box center [400, 379] width 42 height 42
click at [204, 251] on button "a" at bounding box center [223, 261] width 42 height 42
click at [449, 321] on button "n" at bounding box center [459, 320] width 42 height 42
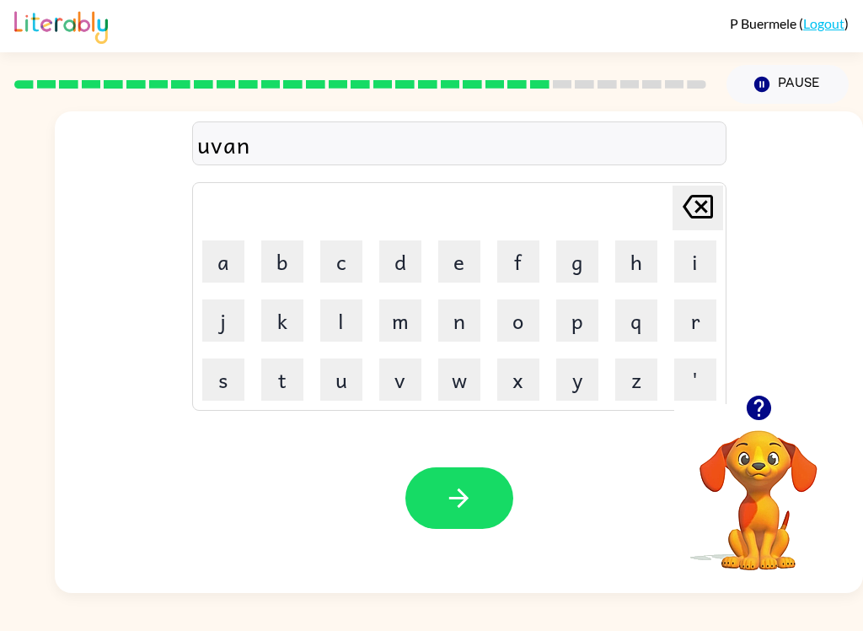
click at [225, 374] on button "s" at bounding box center [223, 379] width 42 height 42
click at [328, 330] on button "l" at bounding box center [341, 320] width 42 height 42
click at [701, 228] on div "[PERSON_NAME] last character input" at bounding box center [698, 207] width 40 height 43
click at [703, 263] on button "i" at bounding box center [695, 261] width 42 height 42
click at [465, 319] on button "n" at bounding box center [459, 320] width 42 height 42
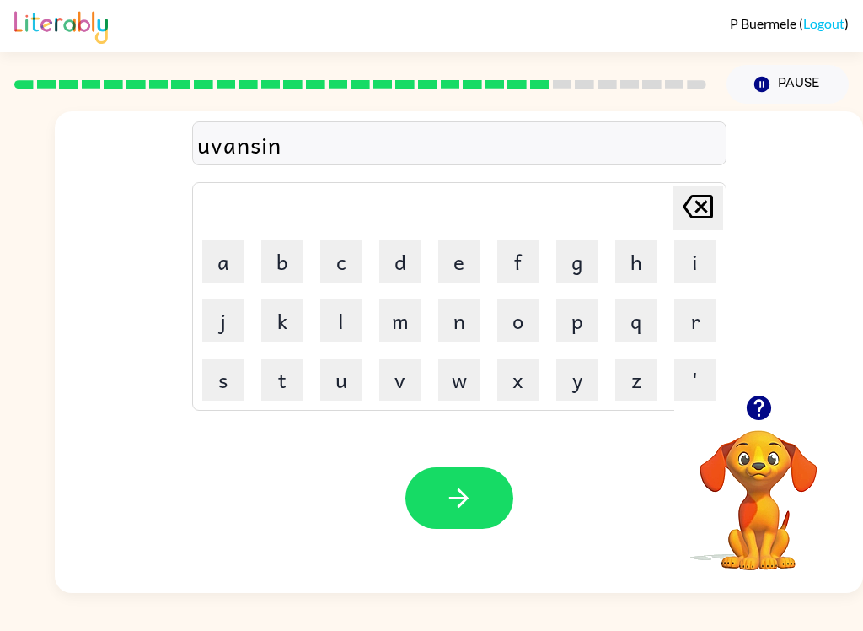
click at [574, 262] on button "g" at bounding box center [577, 261] width 42 height 42
click at [465, 519] on button "button" at bounding box center [460, 498] width 108 height 62
click at [575, 268] on button "g" at bounding box center [577, 261] width 42 height 42
click at [524, 325] on button "o" at bounding box center [518, 320] width 42 height 42
click at [278, 267] on button "b" at bounding box center [282, 261] width 42 height 42
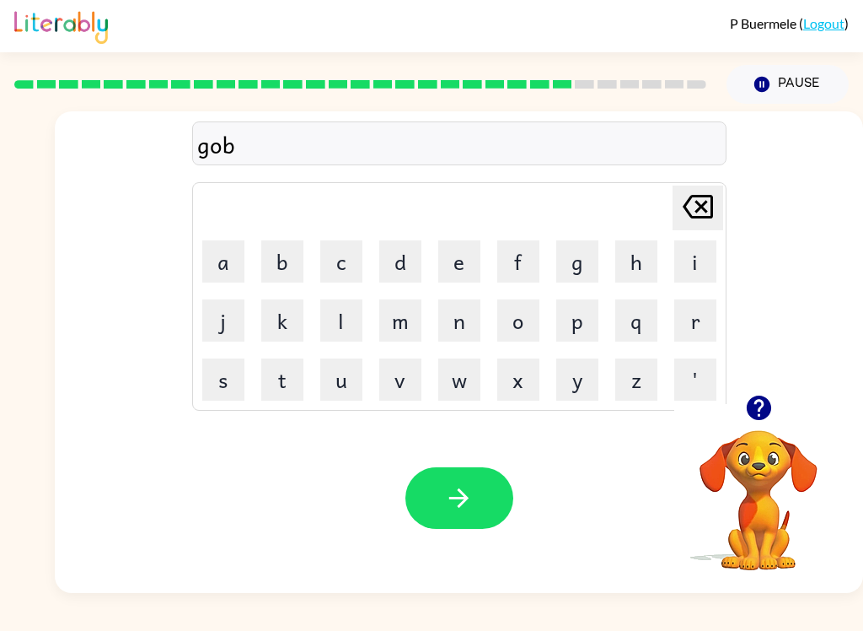
click at [340, 327] on button "l" at bounding box center [341, 320] width 42 height 42
click at [706, 250] on button "i" at bounding box center [695, 261] width 42 height 42
click at [457, 330] on button "n" at bounding box center [459, 320] width 42 height 42
click at [456, 508] on icon "button" at bounding box center [459, 498] width 30 height 30
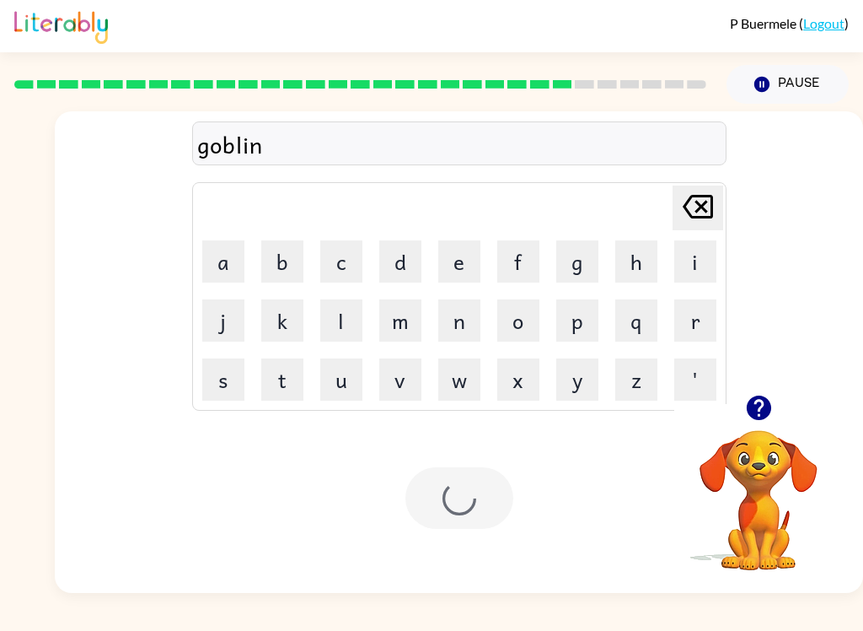
click at [455, 508] on div at bounding box center [460, 498] width 108 height 62
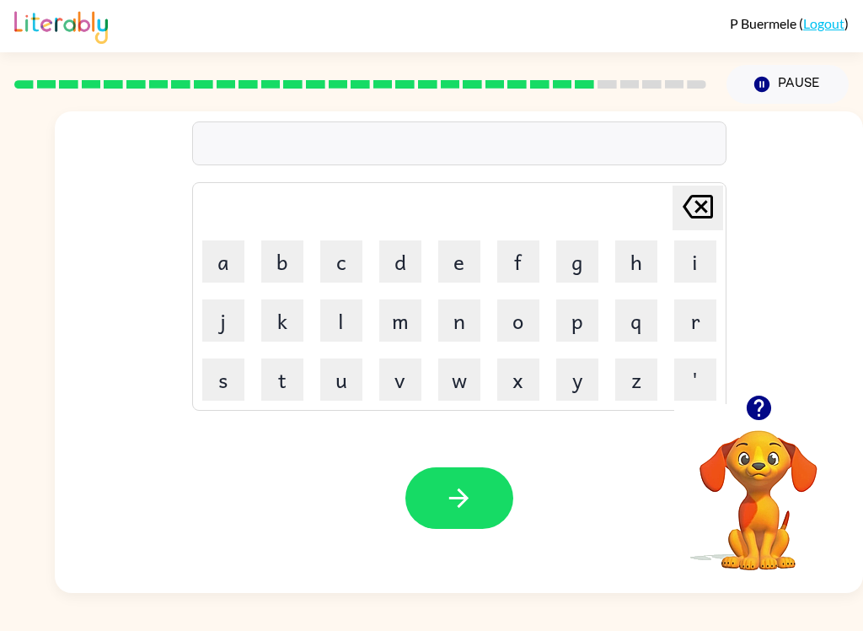
click at [579, 264] on button "g" at bounding box center [577, 261] width 42 height 42
click at [523, 323] on button "o" at bounding box center [518, 320] width 42 height 42
click at [397, 379] on button "v" at bounding box center [400, 379] width 42 height 42
click at [448, 275] on button "e" at bounding box center [459, 261] width 42 height 42
click at [692, 319] on button "r" at bounding box center [695, 320] width 42 height 42
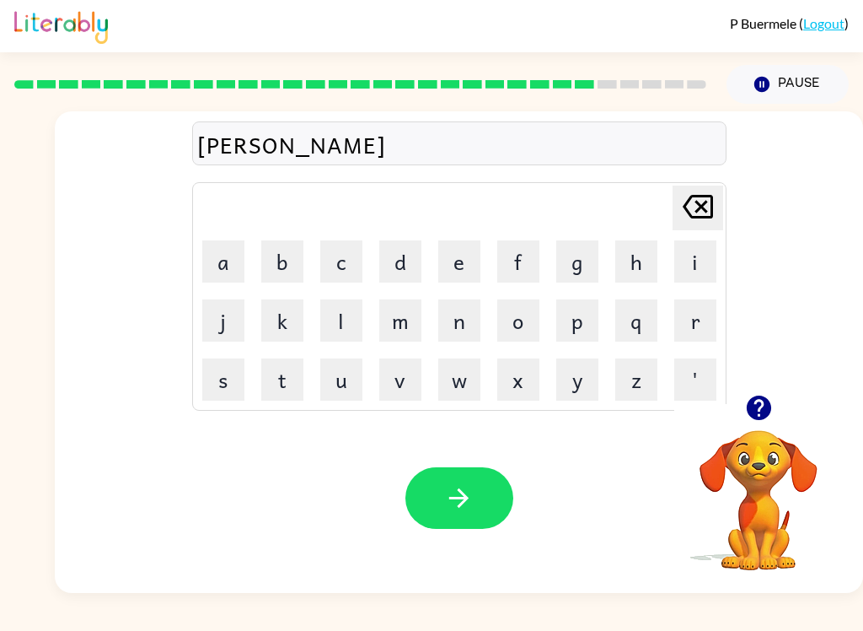
click at [412, 328] on button "m" at bounding box center [400, 320] width 42 height 42
click at [344, 331] on button "l" at bounding box center [341, 320] width 42 height 42
click at [459, 320] on button "n" at bounding box center [459, 320] width 42 height 42
click at [279, 381] on button "t" at bounding box center [282, 379] width 42 height 42
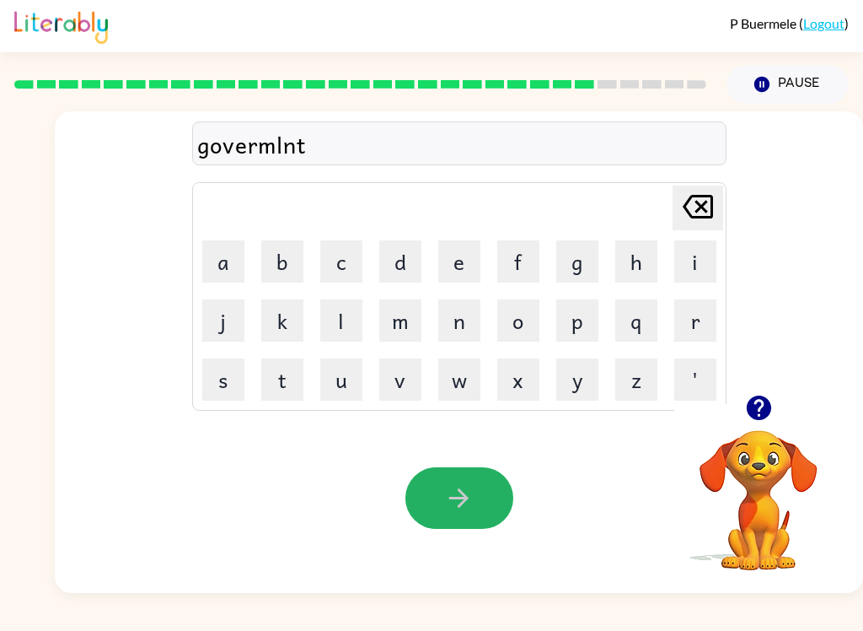
click at [443, 493] on button "button" at bounding box center [460, 498] width 108 height 62
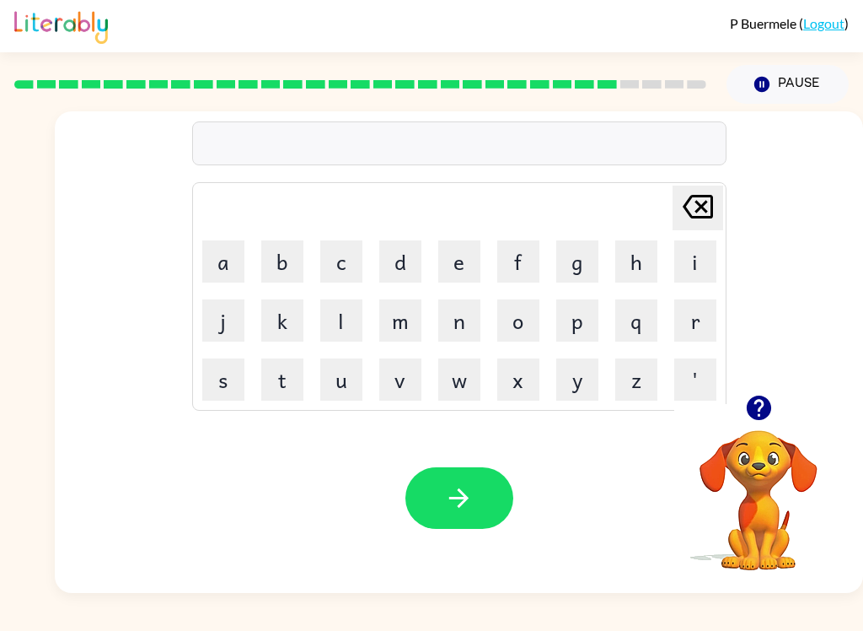
click at [751, 406] on icon "button" at bounding box center [758, 407] width 24 height 24
click at [224, 379] on button "s" at bounding box center [223, 379] width 42 height 42
click at [282, 386] on button "t" at bounding box center [282, 379] width 42 height 42
click at [677, 330] on button "r" at bounding box center [695, 320] width 42 height 42
click at [223, 267] on button "a" at bounding box center [223, 261] width 42 height 42
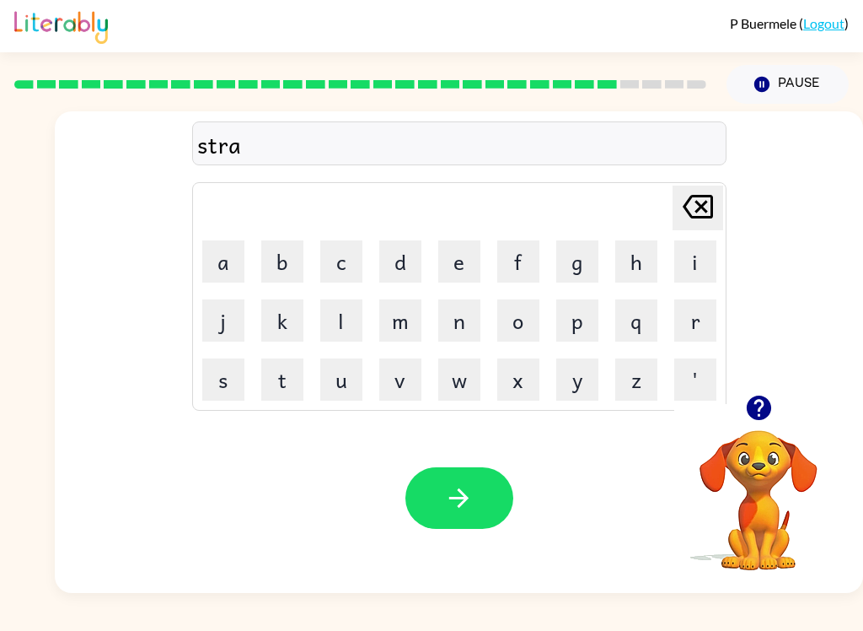
click at [448, 327] on button "n" at bounding box center [459, 320] width 42 height 42
click at [462, 265] on button "e" at bounding box center [459, 261] width 42 height 42
click at [475, 522] on button "button" at bounding box center [460, 498] width 108 height 62
click at [233, 380] on button "s" at bounding box center [223, 379] width 42 height 42
click at [627, 267] on button "h" at bounding box center [636, 261] width 42 height 42
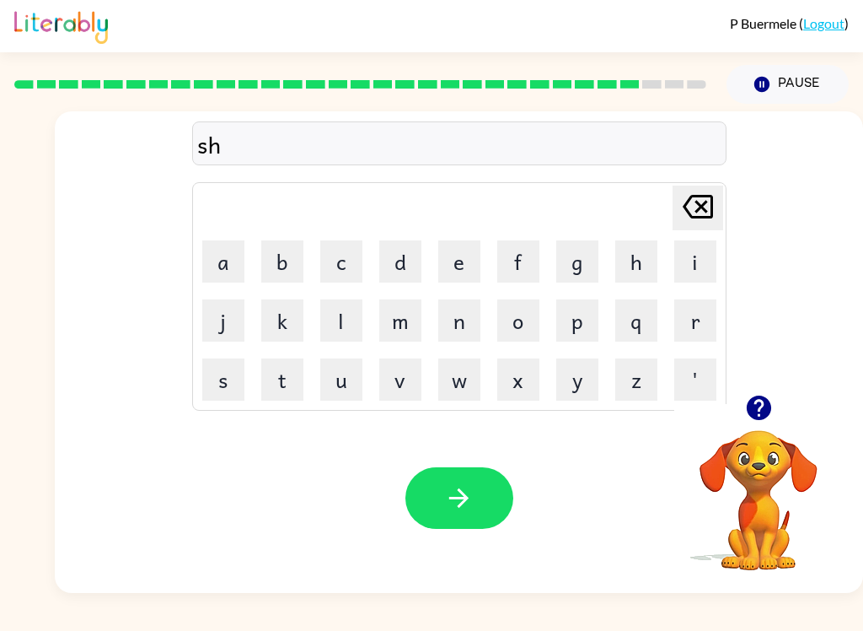
click at [226, 261] on button "a" at bounding box center [223, 261] width 42 height 42
click at [567, 320] on button "p" at bounding box center [577, 320] width 42 height 42
click at [449, 268] on button "e" at bounding box center [459, 261] width 42 height 42
click at [458, 503] on icon "button" at bounding box center [459, 498] width 30 height 30
click at [451, 275] on button "e" at bounding box center [459, 261] width 42 height 42
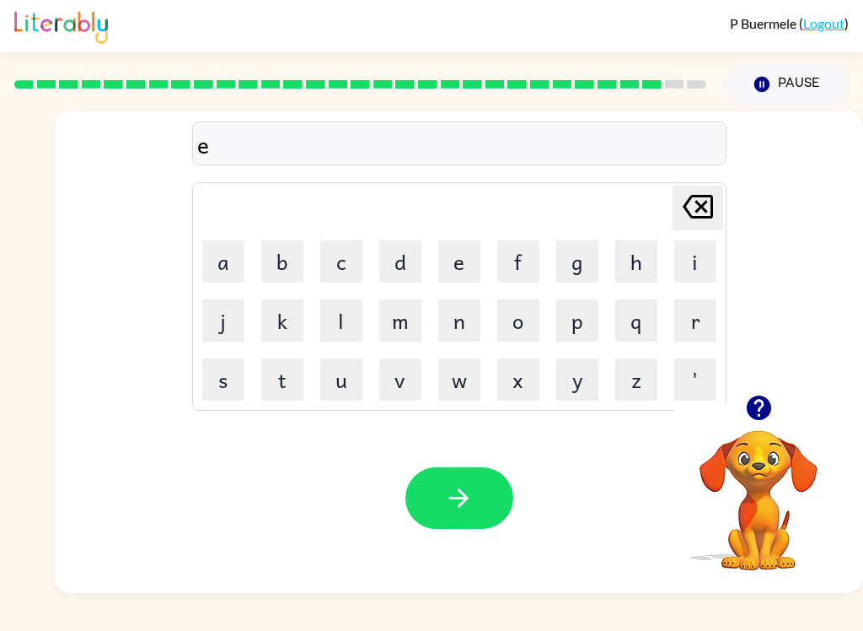
click at [515, 382] on button "x" at bounding box center [518, 379] width 42 height 42
click at [328, 318] on button "l" at bounding box center [341, 320] width 42 height 42
click at [461, 259] on button "e" at bounding box center [459, 261] width 42 height 42
click at [466, 328] on button "n" at bounding box center [459, 320] width 42 height 42
click at [276, 377] on button "t" at bounding box center [282, 379] width 42 height 42
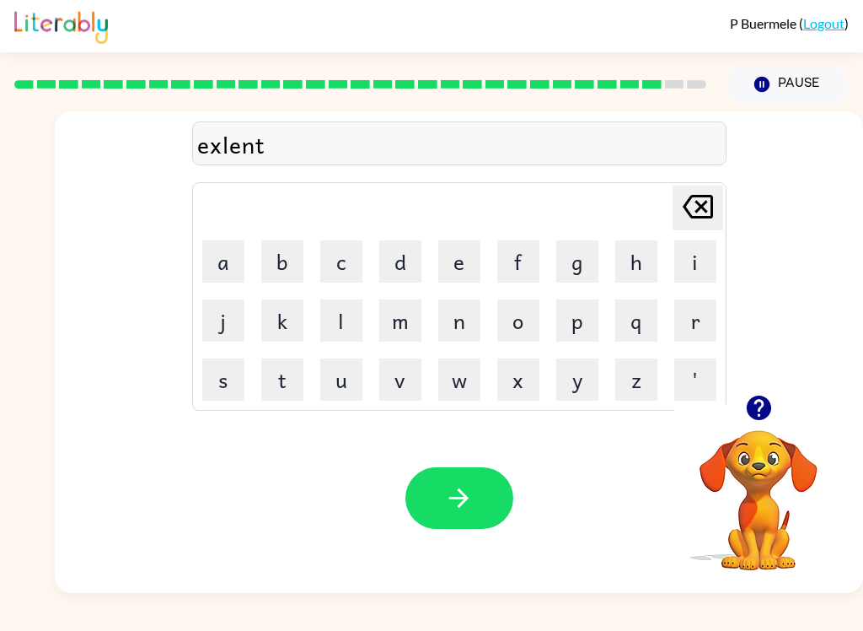
click at [447, 495] on icon "button" at bounding box center [459, 498] width 30 height 30
click at [224, 319] on button "j" at bounding box center [223, 320] width 42 height 42
click at [526, 325] on button "o" at bounding box center [518, 320] width 42 height 42
click at [290, 270] on button "b" at bounding box center [282, 261] width 42 height 42
click at [705, 326] on button "r" at bounding box center [695, 320] width 42 height 42
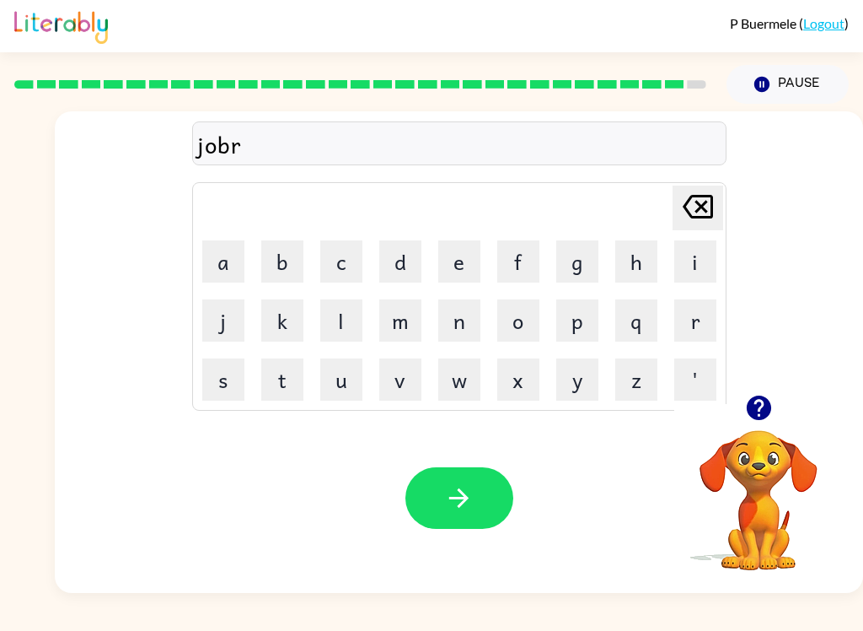
click at [229, 267] on button "a" at bounding box center [223, 261] width 42 height 42
click at [330, 270] on button "c" at bounding box center [341, 261] width 42 height 42
click at [465, 263] on button "e" at bounding box center [459, 261] width 42 height 42
click at [689, 325] on button "r" at bounding box center [695, 320] width 42 height 42
click at [466, 486] on icon "button" at bounding box center [459, 498] width 30 height 30
